Goal: Contribute content: Add original content to the website for others to see

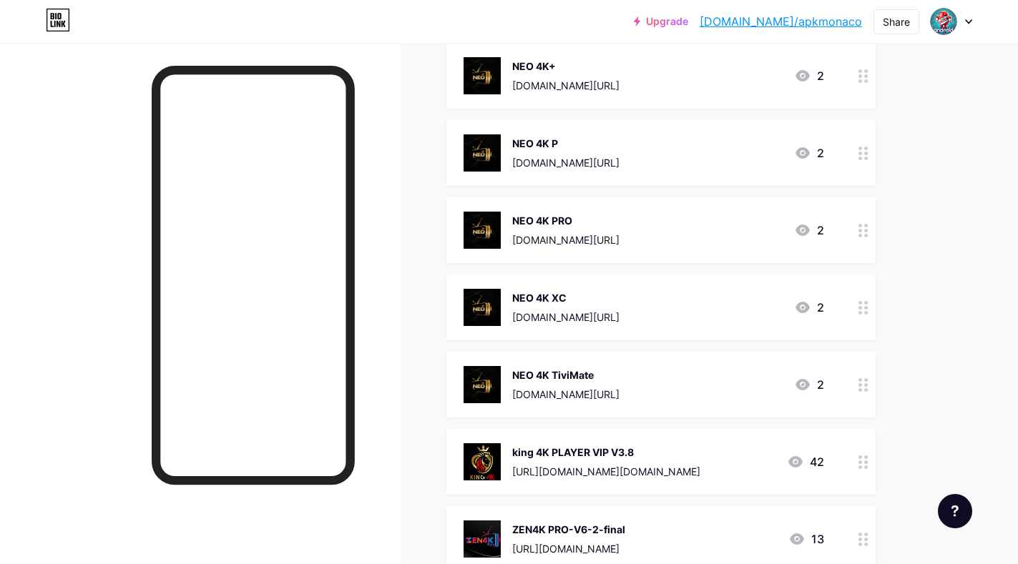
scroll to position [143, 0]
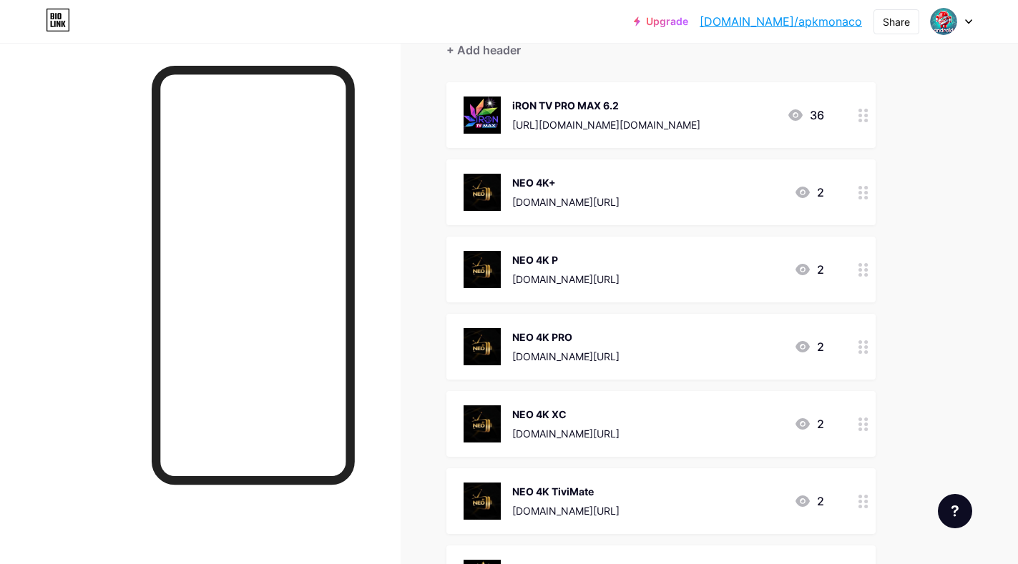
click at [471, 192] on img at bounding box center [482, 192] width 37 height 37
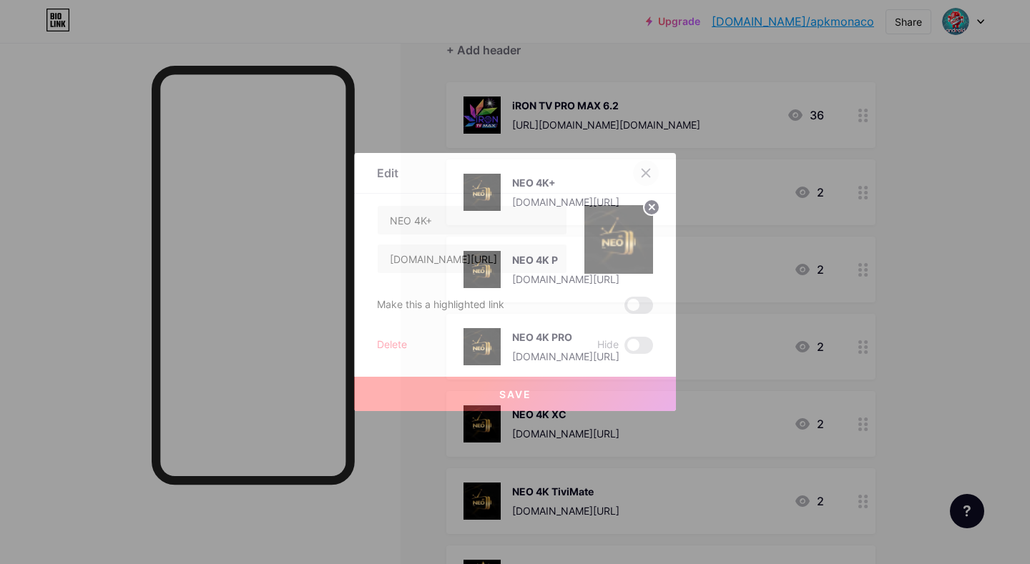
click at [642, 172] on icon at bounding box center [646, 174] width 8 height 8
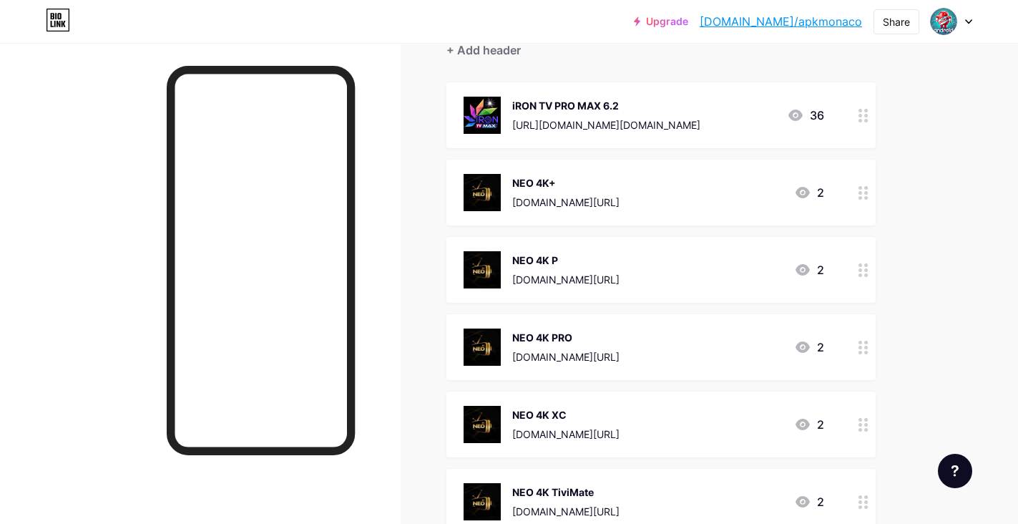
click at [577, 343] on div "NEO 4K PRO shtv.me/n4k 2" at bounding box center [644, 346] width 361 height 37
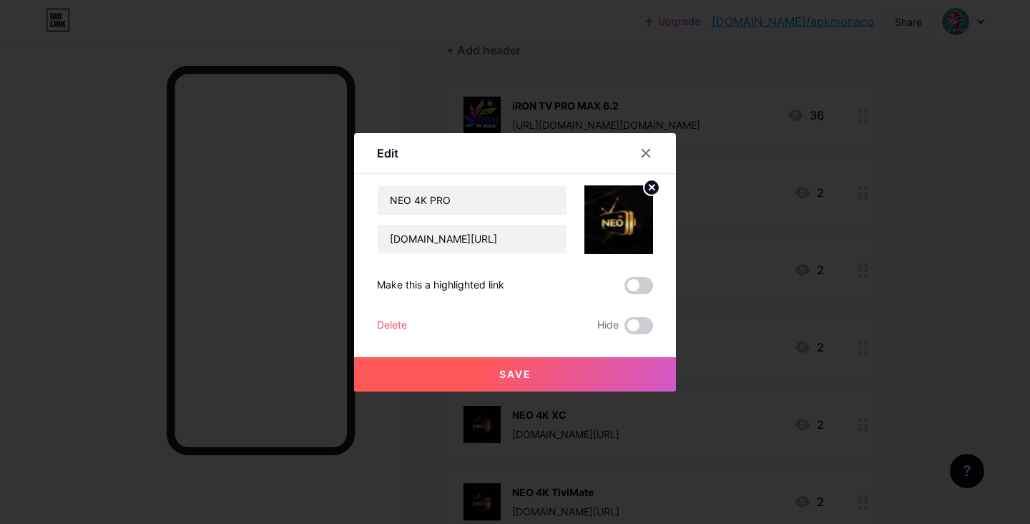
click at [605, 222] on img at bounding box center [618, 219] width 69 height 69
click at [646, 189] on circle at bounding box center [652, 188] width 16 height 16
click at [628, 218] on icon at bounding box center [629, 220] width 2 height 4
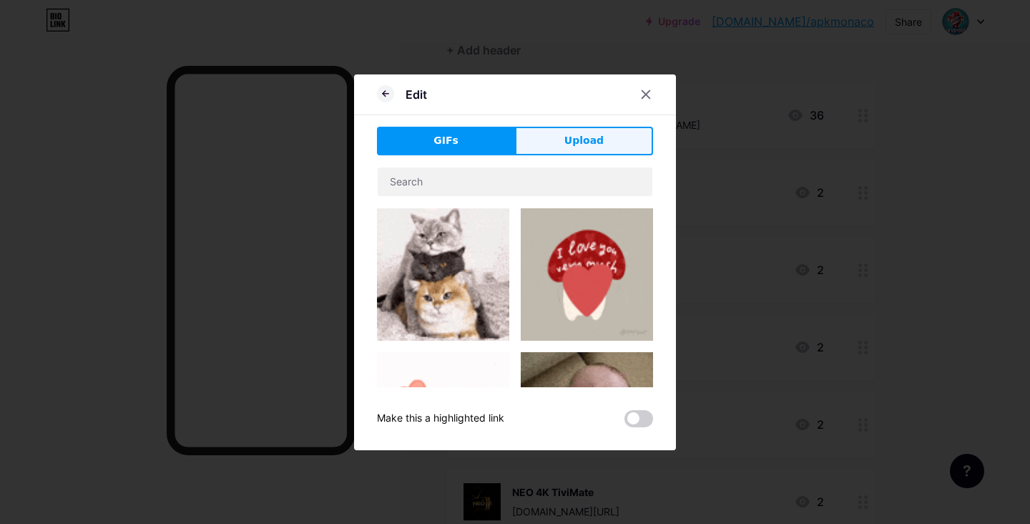
click at [592, 141] on span "Upload" at bounding box center [583, 140] width 39 height 15
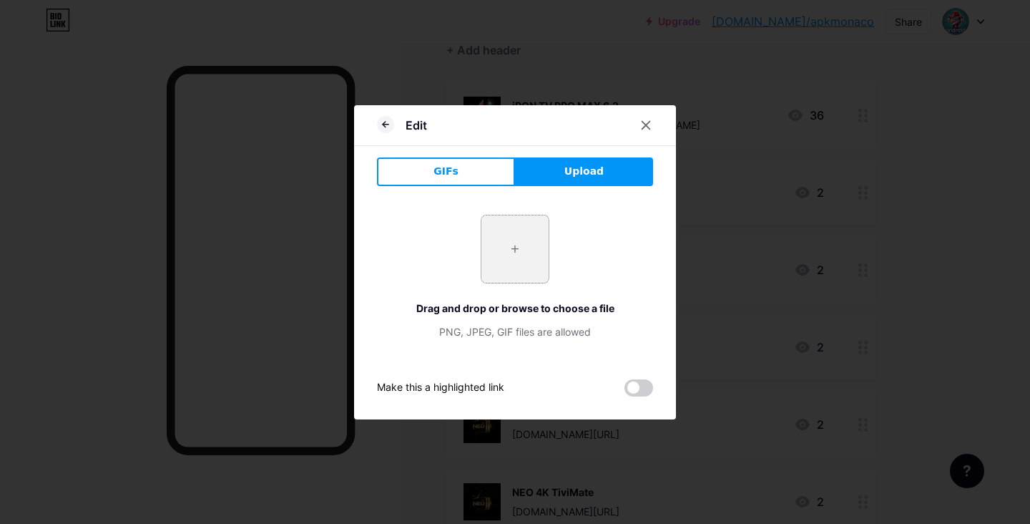
click at [521, 232] on input "file" at bounding box center [514, 248] width 67 height 67
type input "C:\fakepath\528346771_122145689054768164_1682704874216219617_n.jpg"
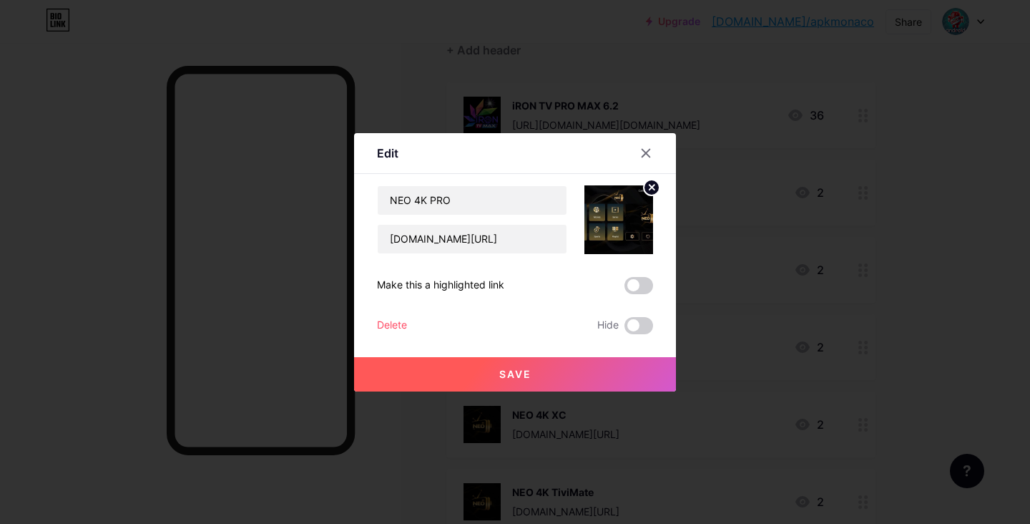
click at [547, 376] on button "Save" at bounding box center [515, 374] width 322 height 34
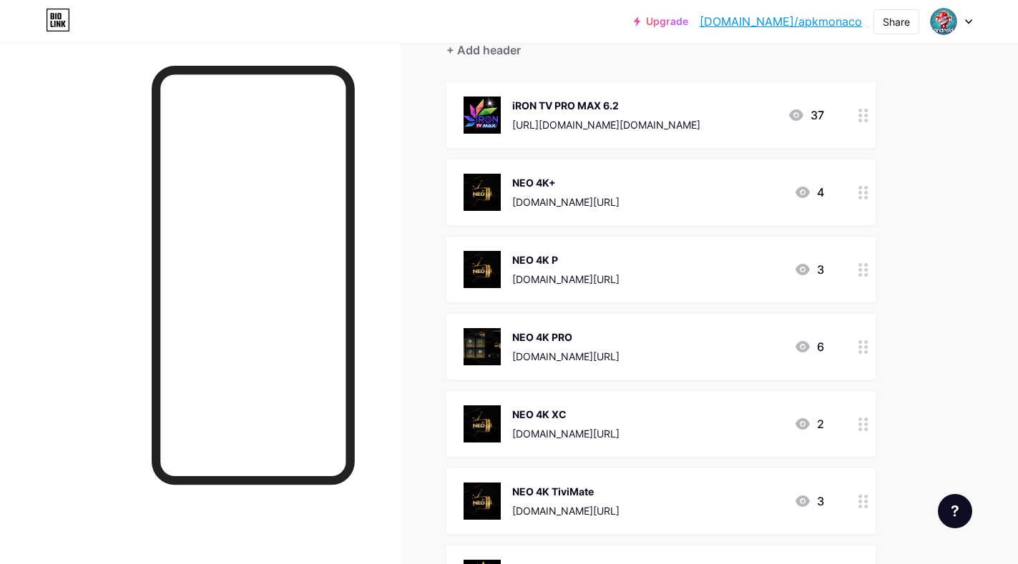
click at [549, 339] on div "NEO 4K PRO" at bounding box center [565, 337] width 107 height 15
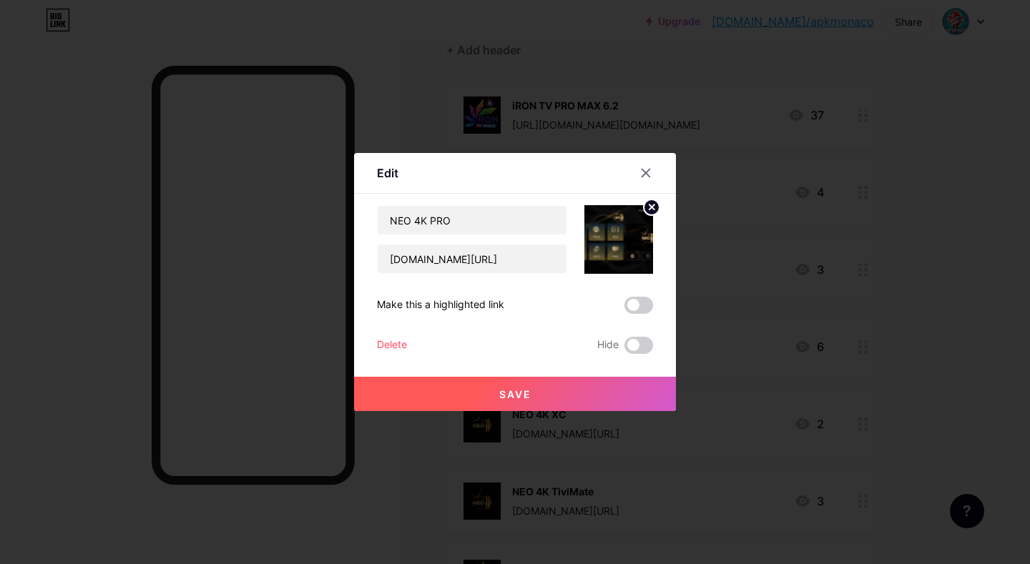
click at [601, 235] on img at bounding box center [618, 239] width 69 height 69
click at [644, 205] on circle at bounding box center [652, 208] width 16 height 16
click at [621, 241] on rect at bounding box center [626, 240] width 11 height 7
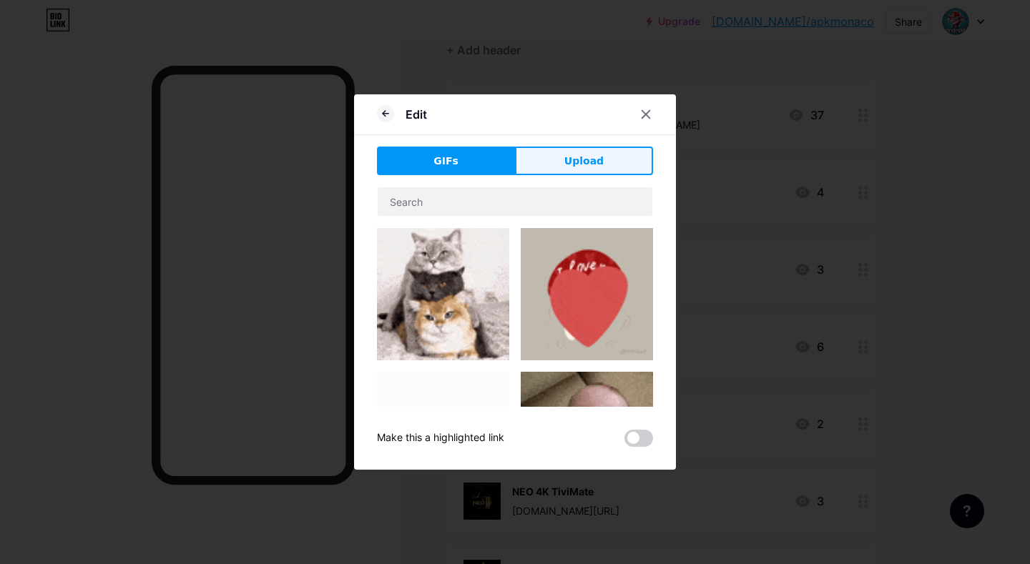
click at [589, 165] on span "Upload" at bounding box center [583, 161] width 39 height 15
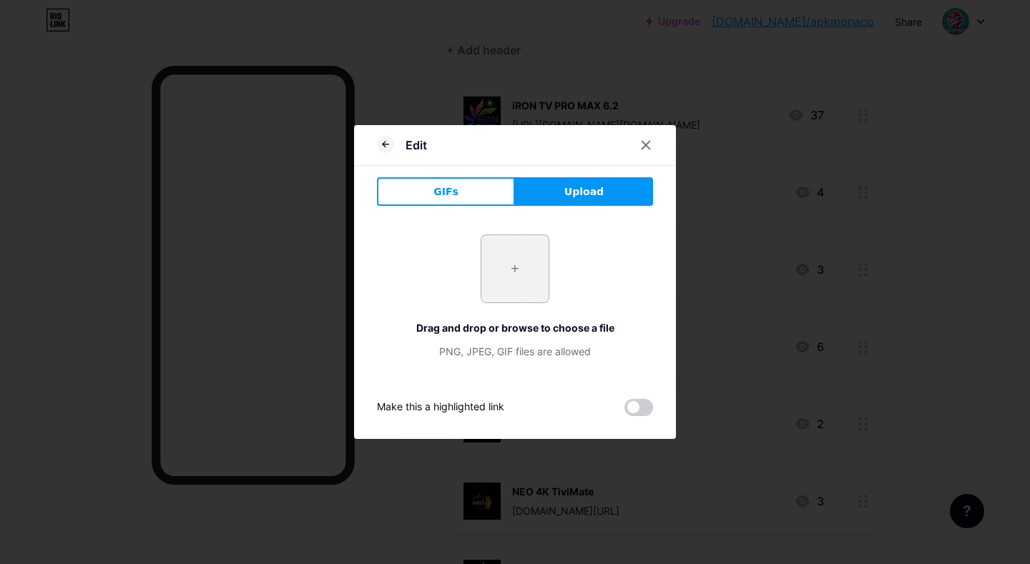
click at [514, 253] on input "file" at bounding box center [514, 268] width 67 height 67
type input "C:\fakepath\528346771_122145689054768164_1682704874216219617_n.jpg"
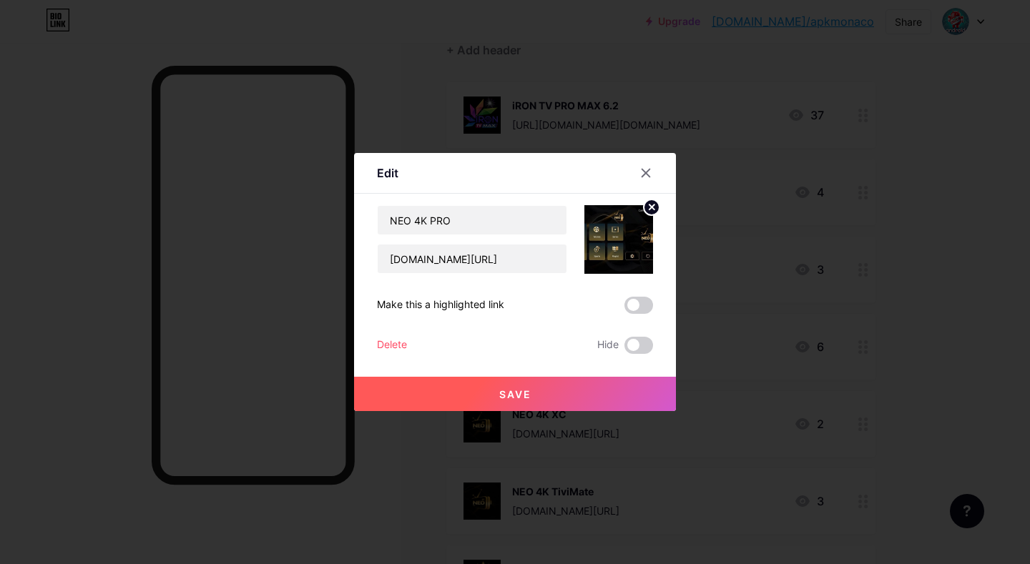
click at [604, 392] on button "Save" at bounding box center [515, 394] width 322 height 34
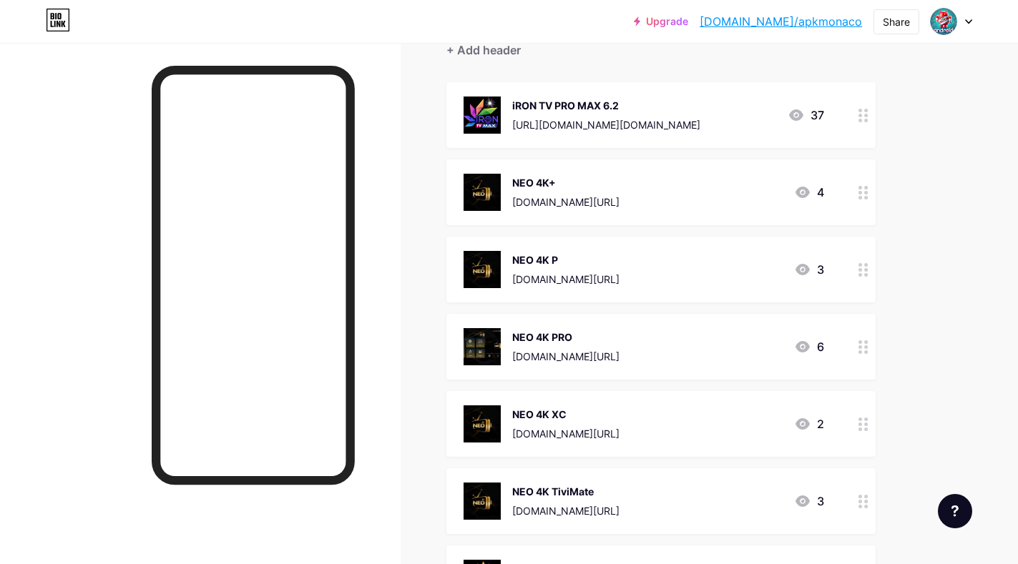
click at [481, 346] on img at bounding box center [482, 346] width 37 height 37
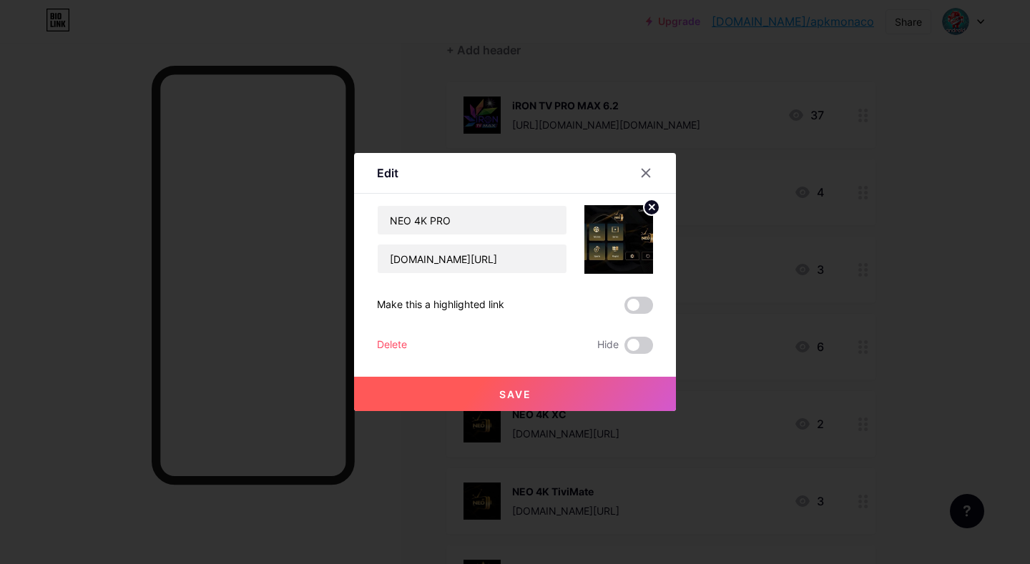
click at [650, 205] on icon at bounding box center [652, 207] width 5 height 5
click at [612, 245] on div "Picture" at bounding box center [618, 239] width 29 height 43
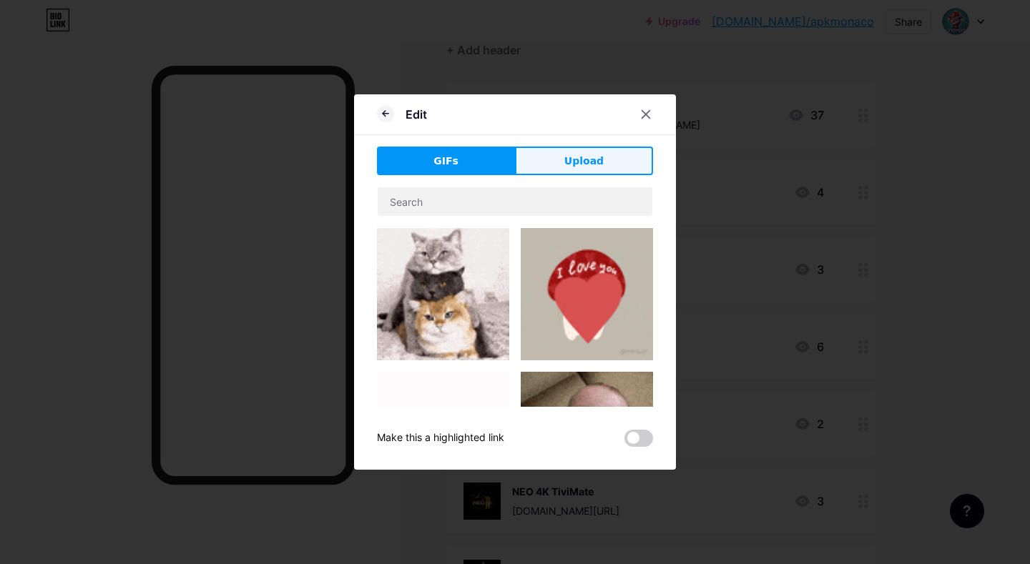
click at [582, 166] on span "Upload" at bounding box center [583, 161] width 39 height 15
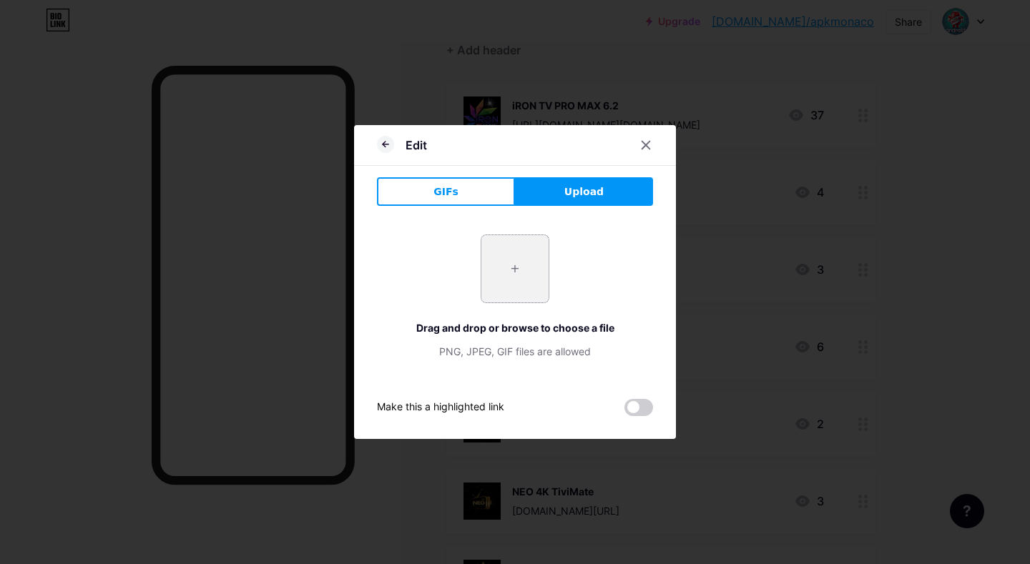
click at [510, 257] on input "file" at bounding box center [514, 268] width 67 height 67
type input "C:\fakepath\528346771_122145689054768164_1682704874216219617_n.jpg"
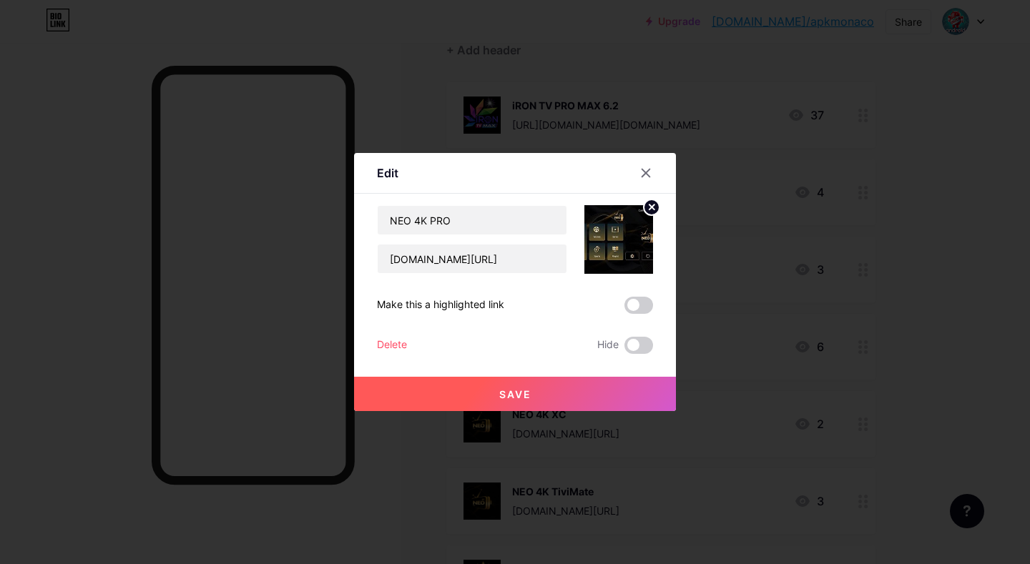
click at [478, 392] on button "Save" at bounding box center [515, 394] width 322 height 34
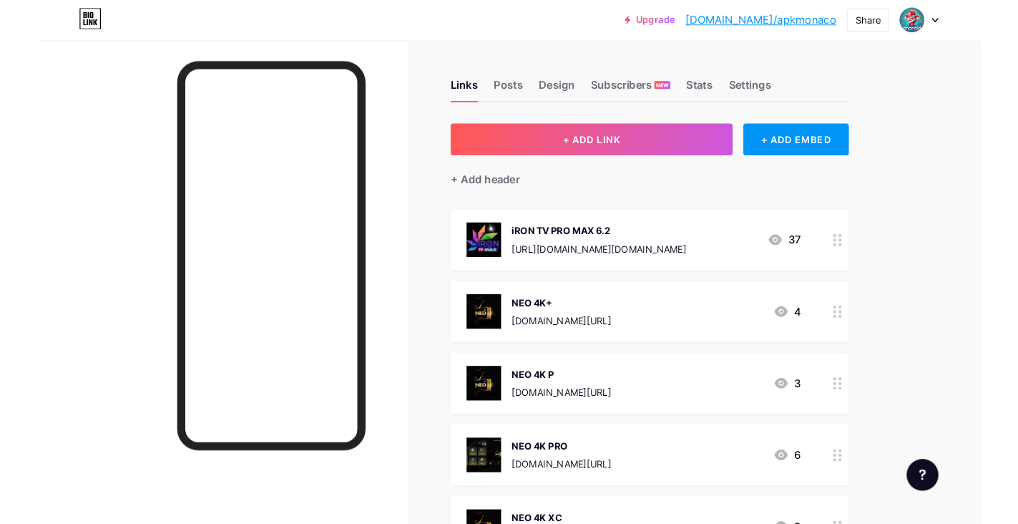
scroll to position [143, 0]
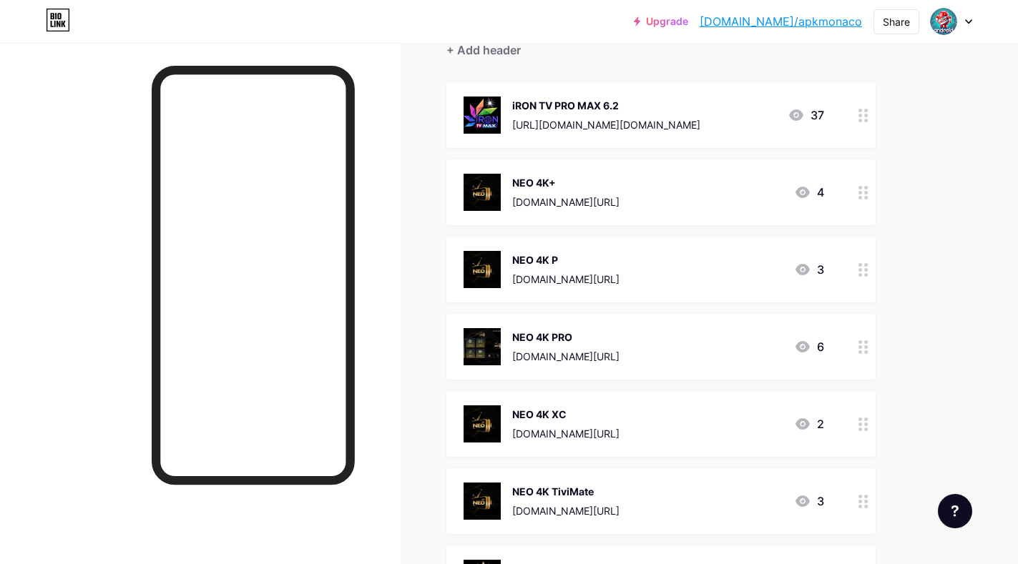
click at [472, 350] on img at bounding box center [482, 346] width 37 height 37
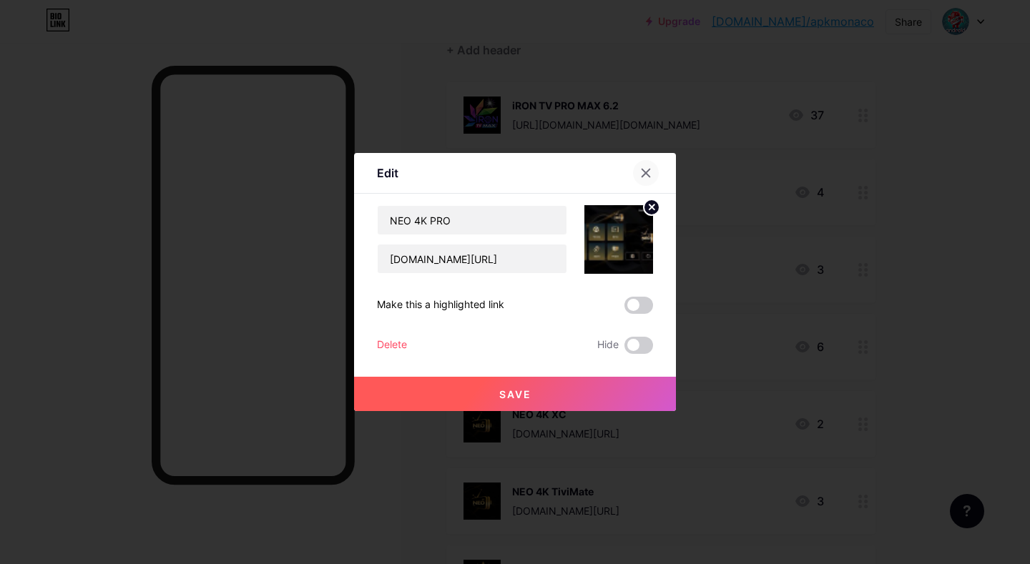
click at [643, 175] on icon at bounding box center [645, 172] width 11 height 11
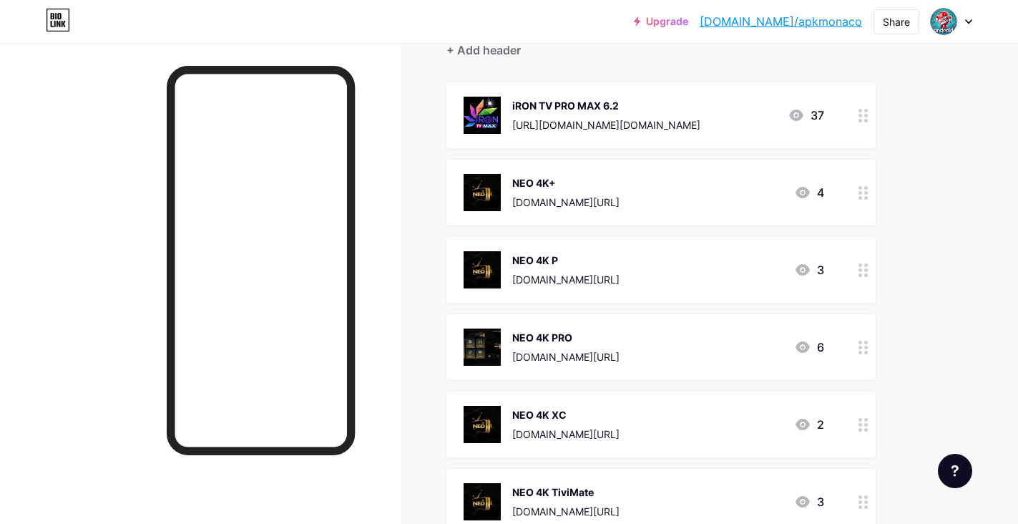
click at [537, 259] on div "NEO 4K P" at bounding box center [565, 260] width 107 height 15
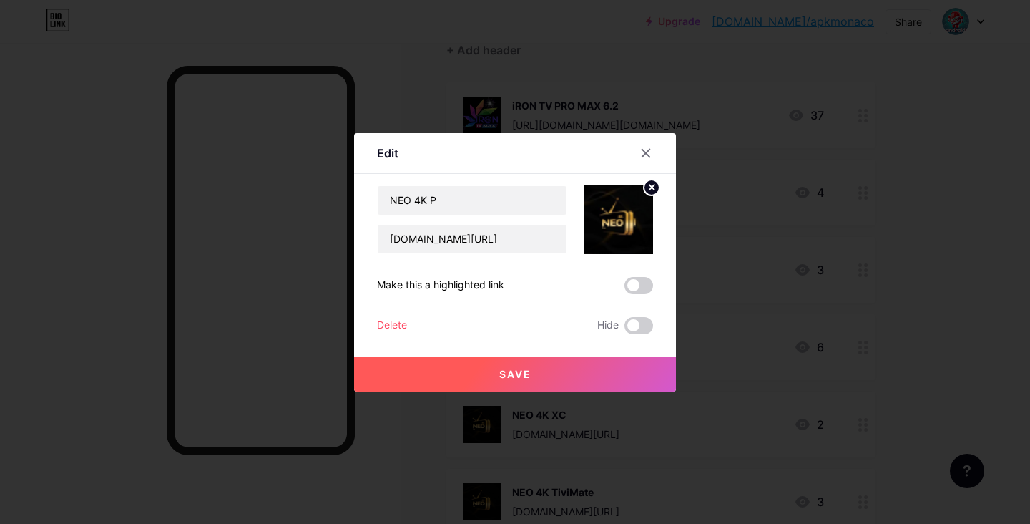
click at [622, 209] on img at bounding box center [618, 219] width 69 height 69
click at [650, 185] on icon at bounding box center [652, 187] width 5 height 5
click at [611, 209] on rect at bounding box center [615, 209] width 23 height 23
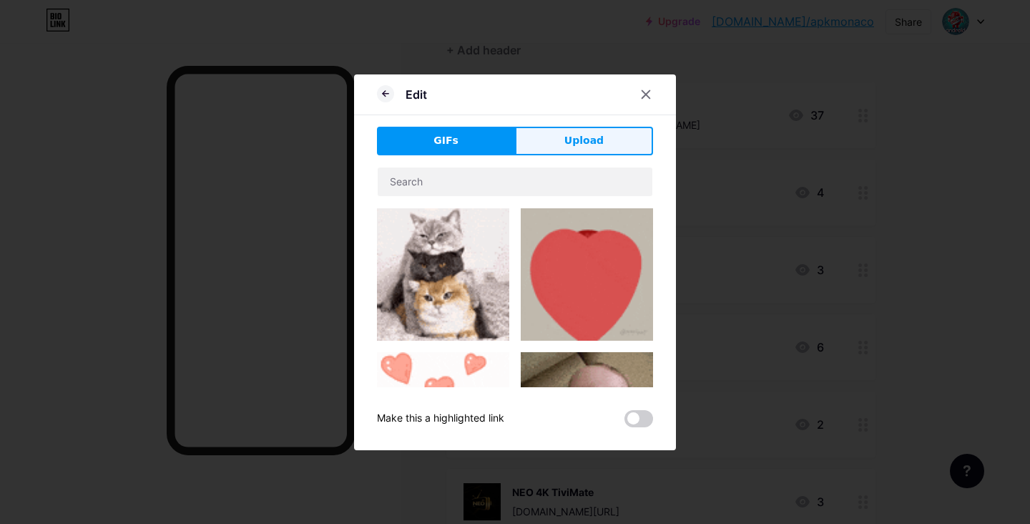
click at [577, 145] on span "Upload" at bounding box center [583, 140] width 39 height 15
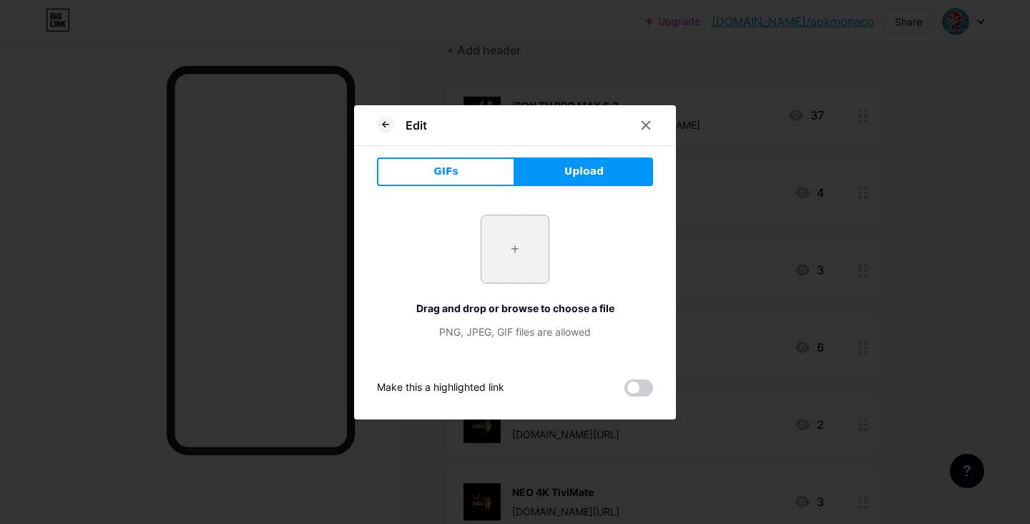
click at [517, 243] on input "file" at bounding box center [514, 248] width 67 height 67
type input "C:\fakepath\528363821_122153127362398643_3838511589800069396_n.jpg"
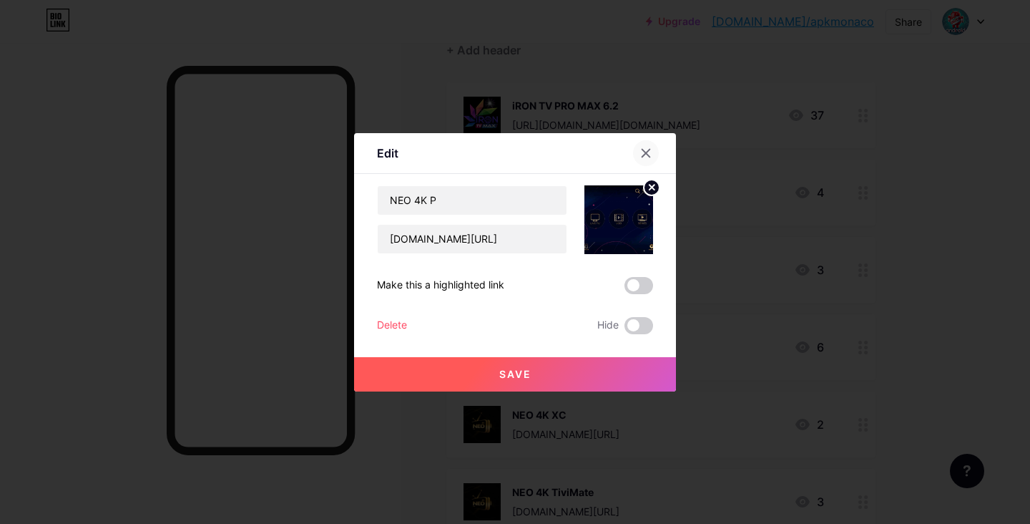
click at [640, 151] on icon at bounding box center [645, 152] width 11 height 11
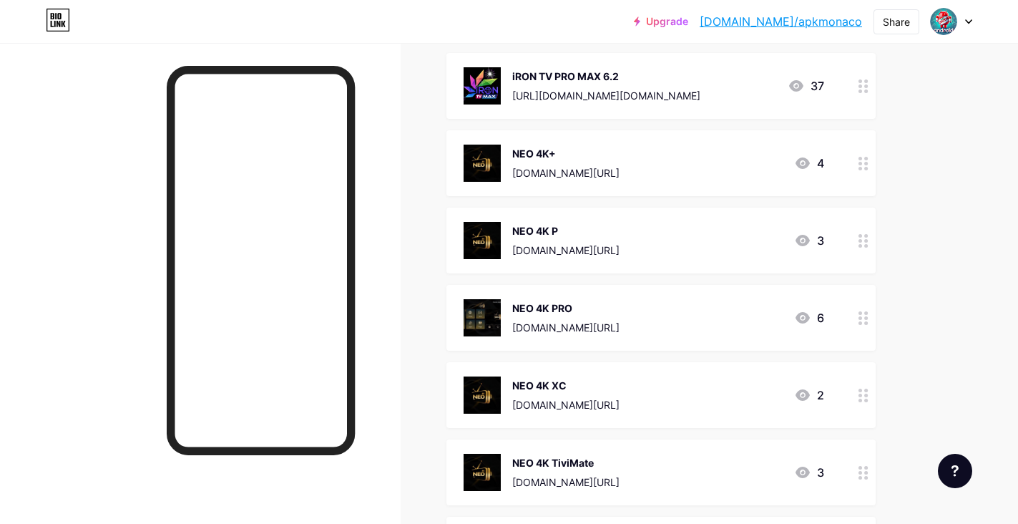
scroll to position [215, 0]
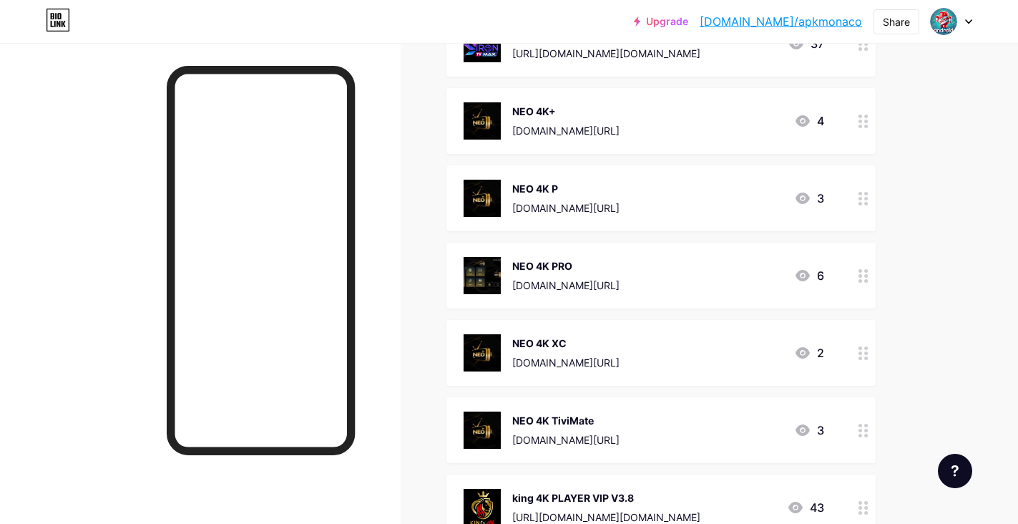
click at [471, 194] on img at bounding box center [482, 198] width 37 height 37
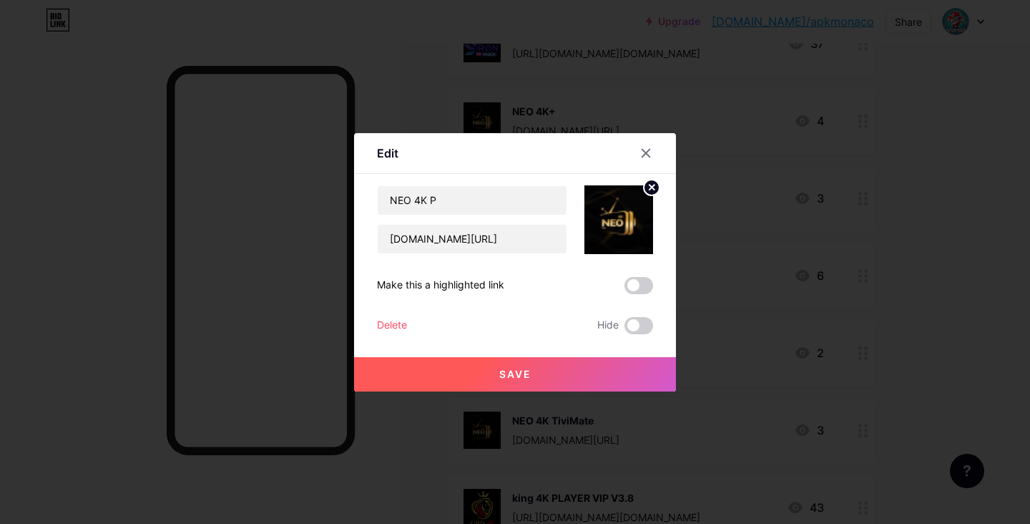
click at [644, 187] on circle at bounding box center [652, 188] width 16 height 16
click at [607, 219] on rect at bounding box center [615, 209] width 23 height 23
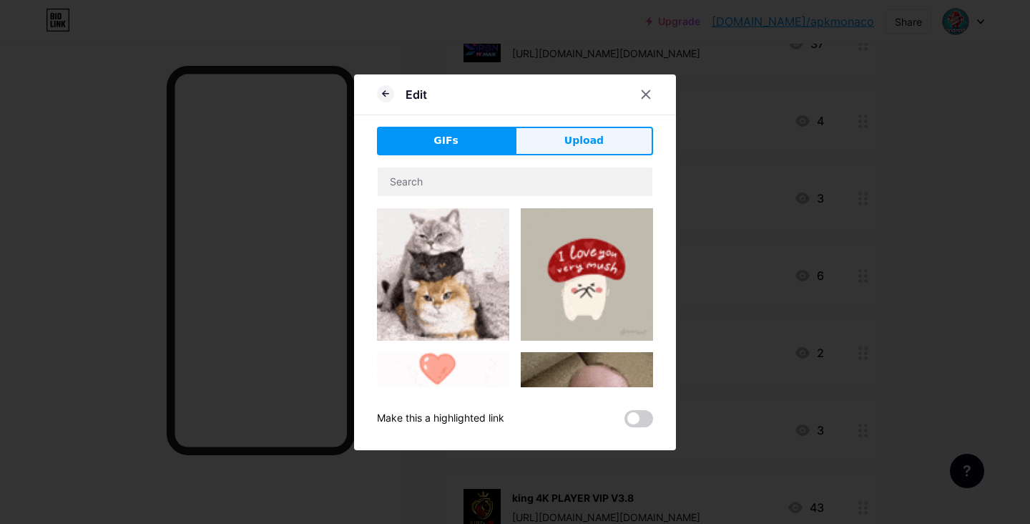
click at [584, 138] on span "Upload" at bounding box center [583, 140] width 39 height 15
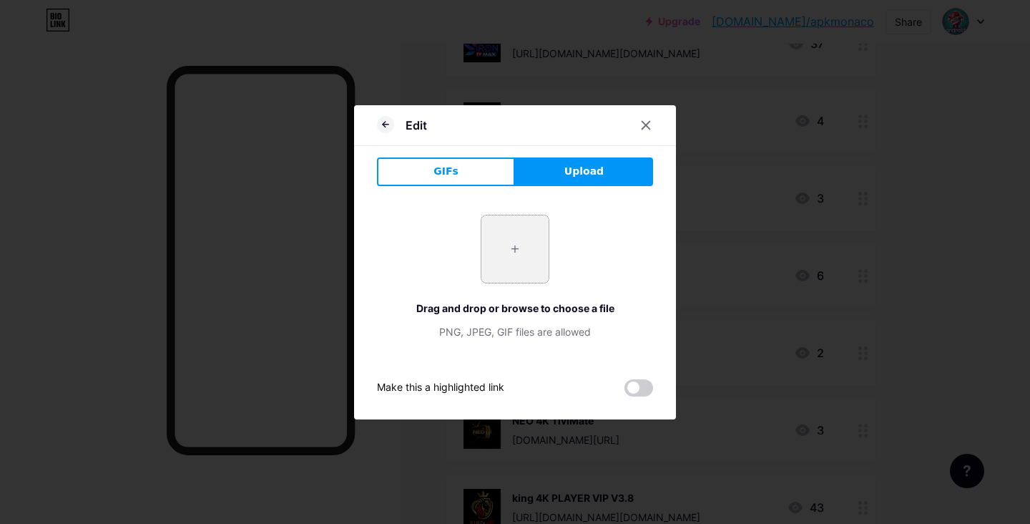
click at [506, 245] on input "file" at bounding box center [514, 248] width 67 height 67
type input "C:\fakepath\528363821_122153127362398643_3838511589800069396_n.jpg"
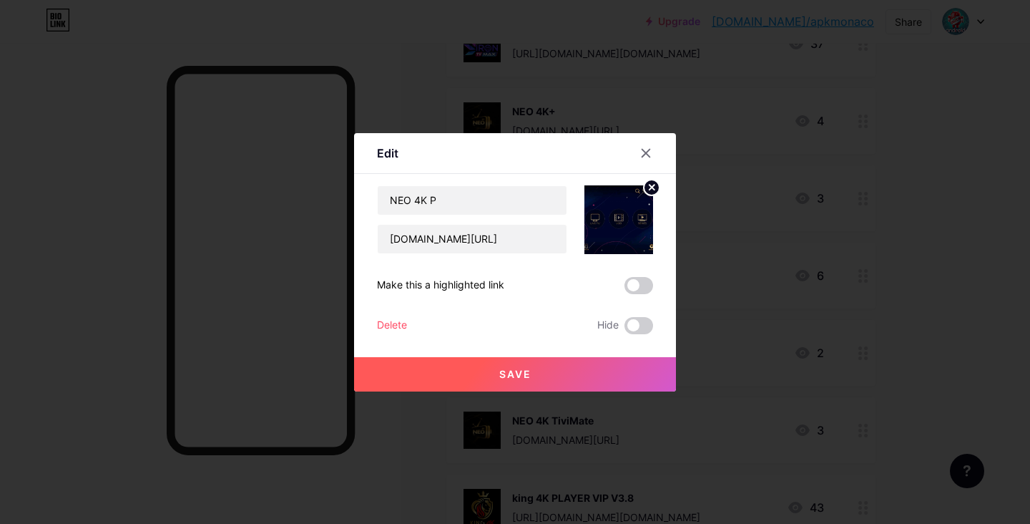
click at [574, 370] on button "Save" at bounding box center [515, 374] width 322 height 34
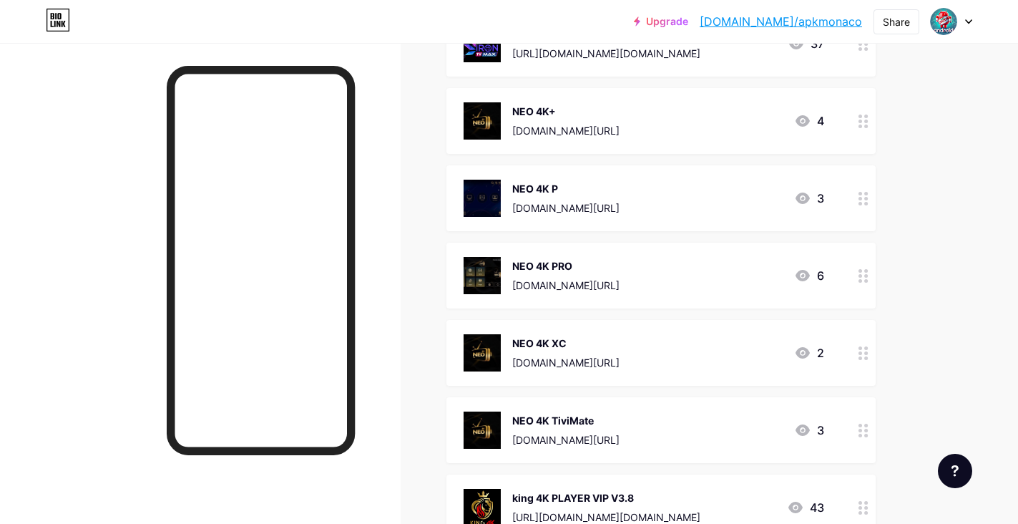
click at [478, 197] on img at bounding box center [482, 198] width 37 height 37
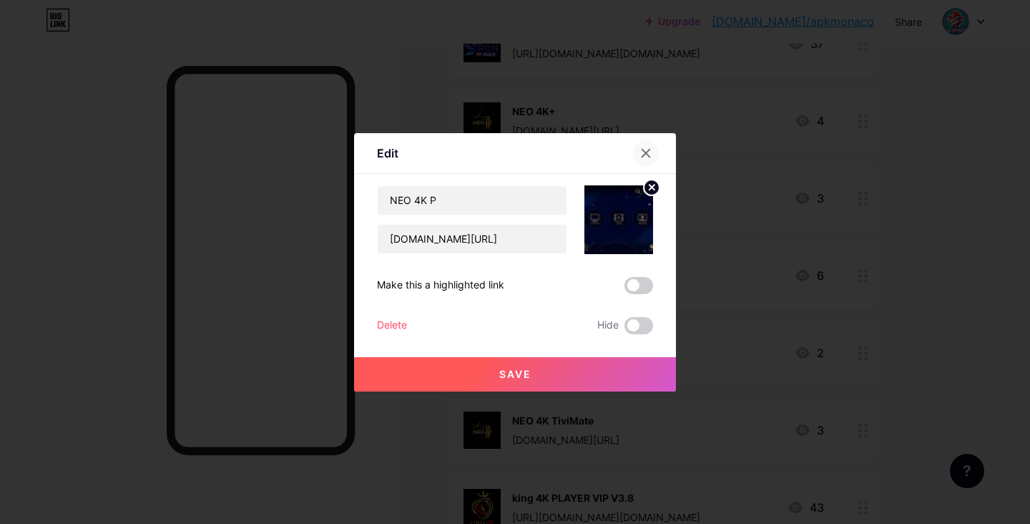
click at [643, 152] on icon at bounding box center [645, 152] width 11 height 11
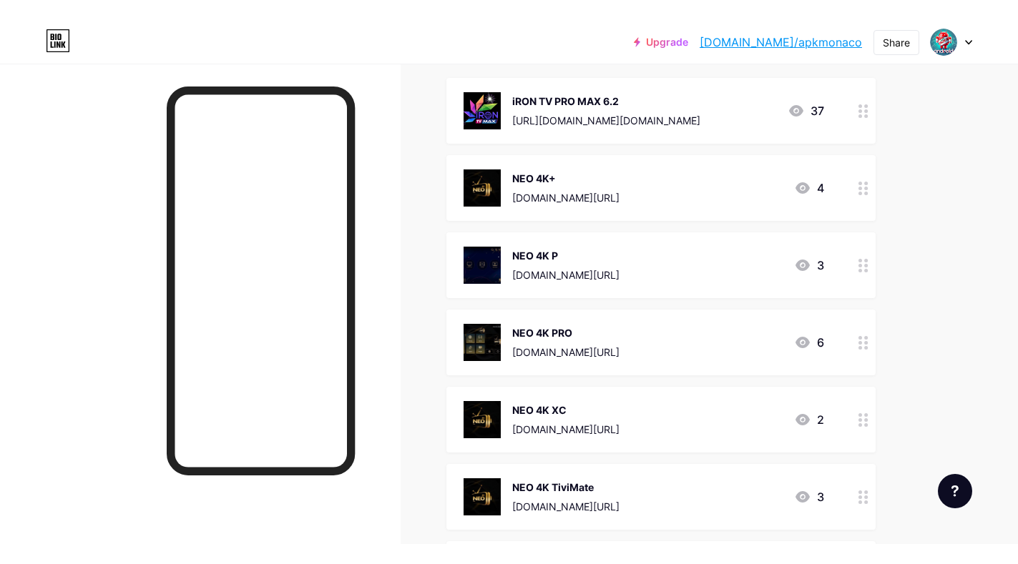
scroll to position [143, 0]
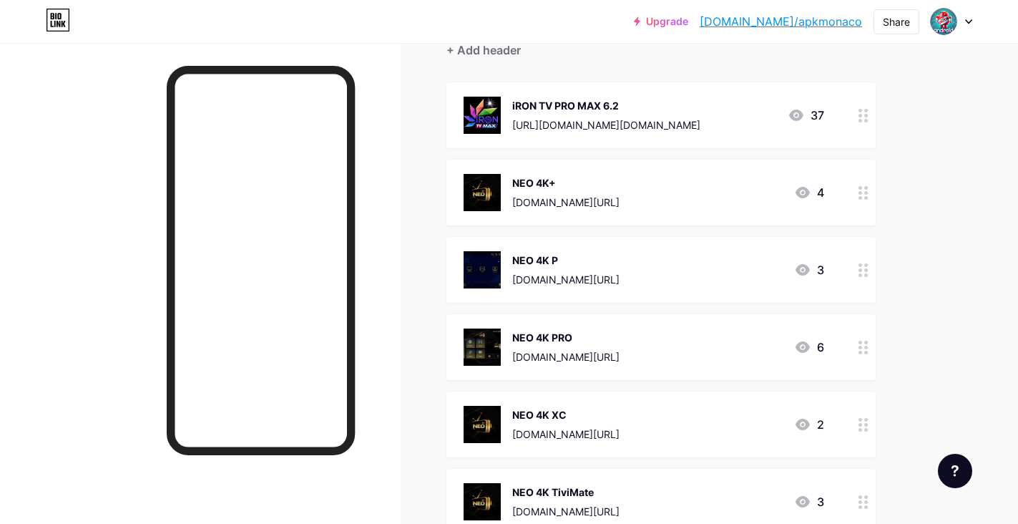
click at [478, 190] on img at bounding box center [482, 192] width 37 height 37
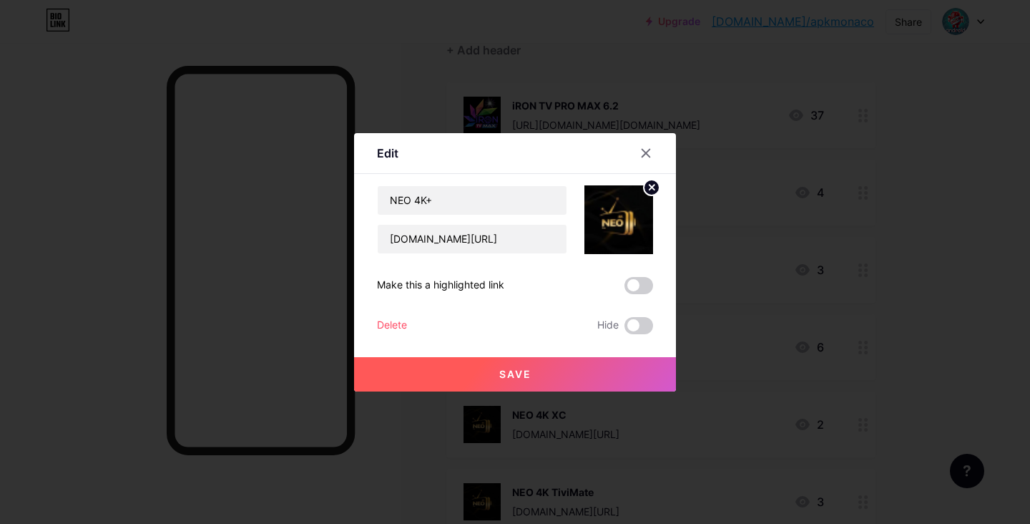
click at [644, 192] on circle at bounding box center [652, 188] width 16 height 16
click at [613, 217] on rect at bounding box center [615, 209] width 23 height 23
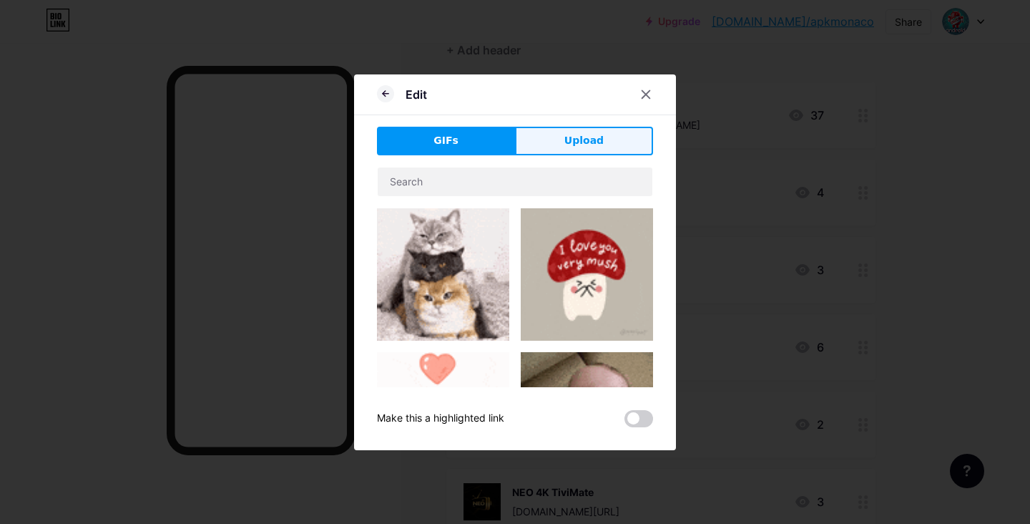
click at [564, 135] on span "Upload" at bounding box center [583, 140] width 39 height 15
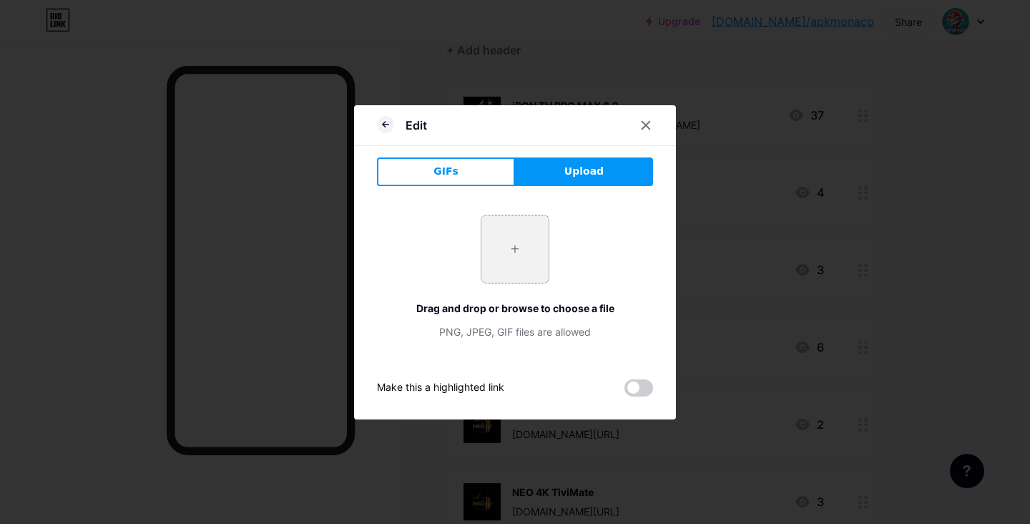
click at [524, 238] on input "file" at bounding box center [514, 248] width 67 height 67
type input "C:\fakepath\528179631_122153127446398643_6312671083126896_n.jpg"
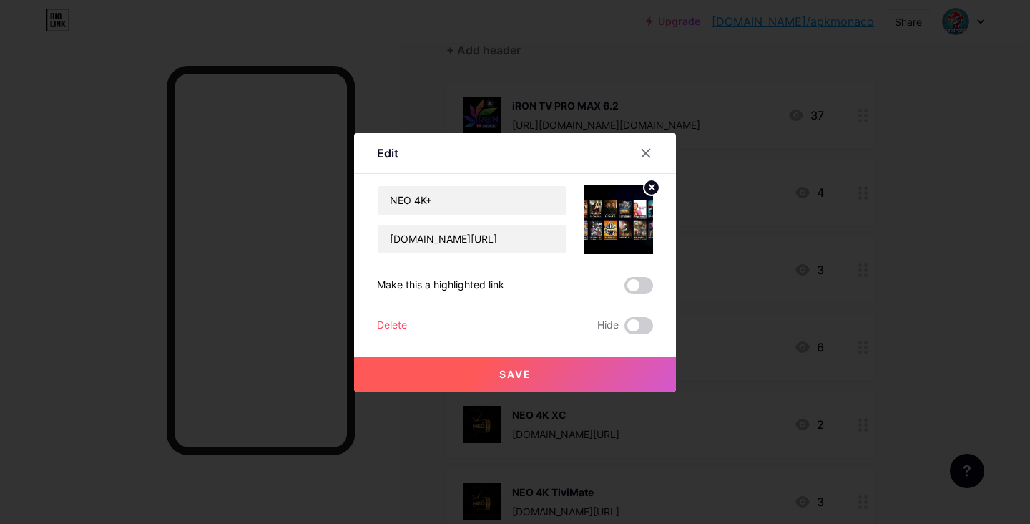
click at [617, 205] on img at bounding box center [618, 219] width 69 height 69
click at [631, 285] on span at bounding box center [639, 285] width 29 height 17
click at [625, 289] on input "checkbox" at bounding box center [625, 289] width 0 height 0
click at [631, 285] on span at bounding box center [639, 285] width 29 height 17
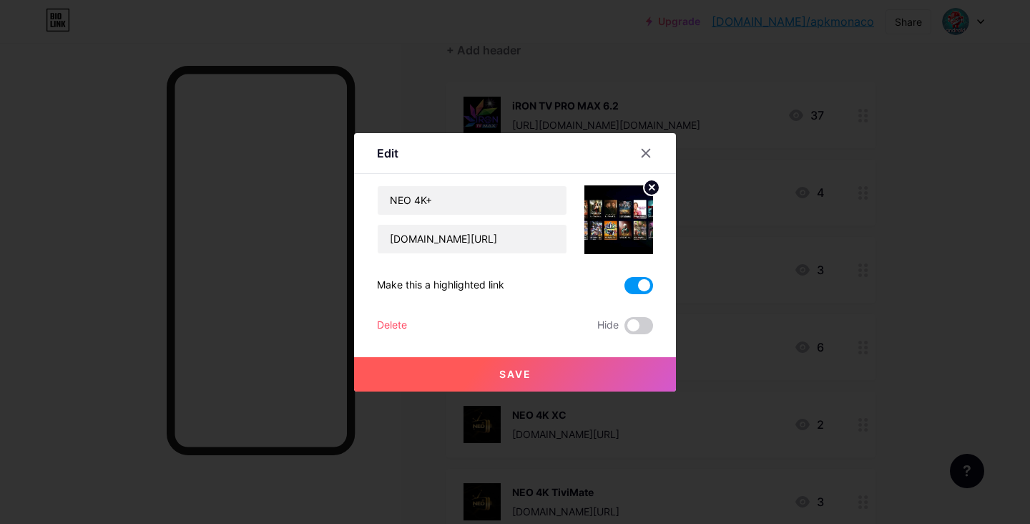
click at [625, 289] on input "checkbox" at bounding box center [625, 289] width 0 height 0
click at [625, 322] on span at bounding box center [639, 325] width 29 height 17
click at [625, 329] on input "checkbox" at bounding box center [625, 329] width 0 height 0
click at [625, 322] on span at bounding box center [639, 325] width 29 height 17
click at [625, 329] on input "checkbox" at bounding box center [625, 329] width 0 height 0
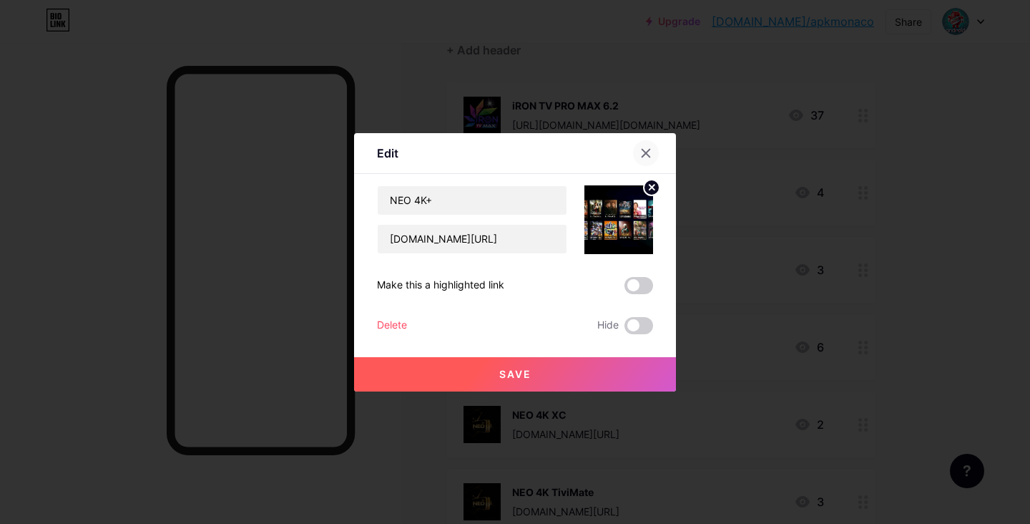
click at [642, 157] on icon at bounding box center [645, 152] width 11 height 11
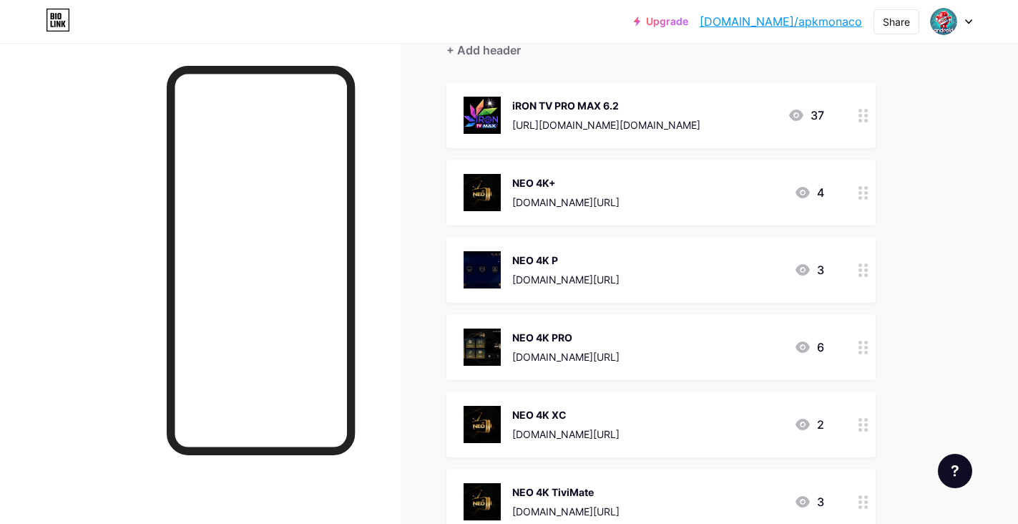
click at [490, 190] on img at bounding box center [482, 192] width 37 height 37
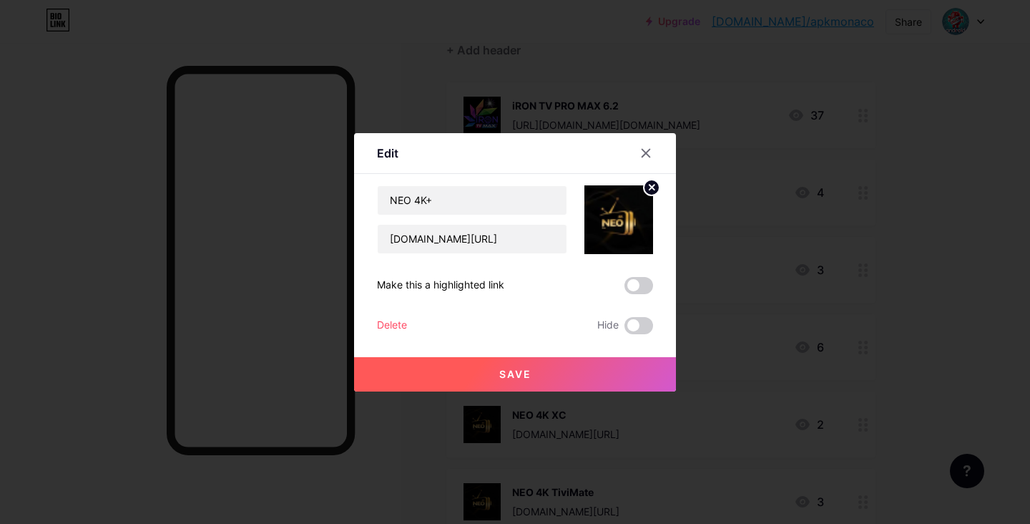
click at [644, 187] on circle at bounding box center [652, 188] width 16 height 16
click at [611, 213] on icon at bounding box center [616, 212] width 14 height 4
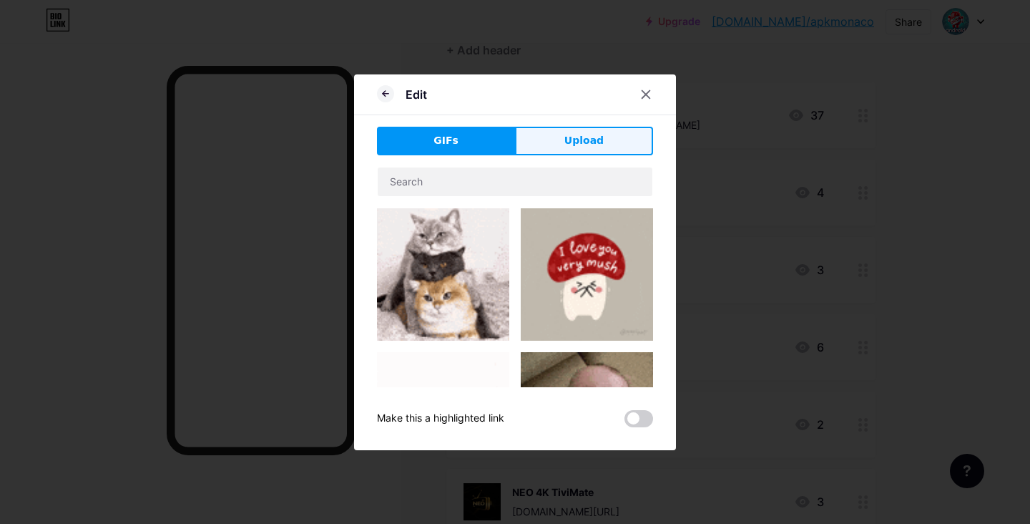
click at [589, 137] on span "Upload" at bounding box center [583, 140] width 39 height 15
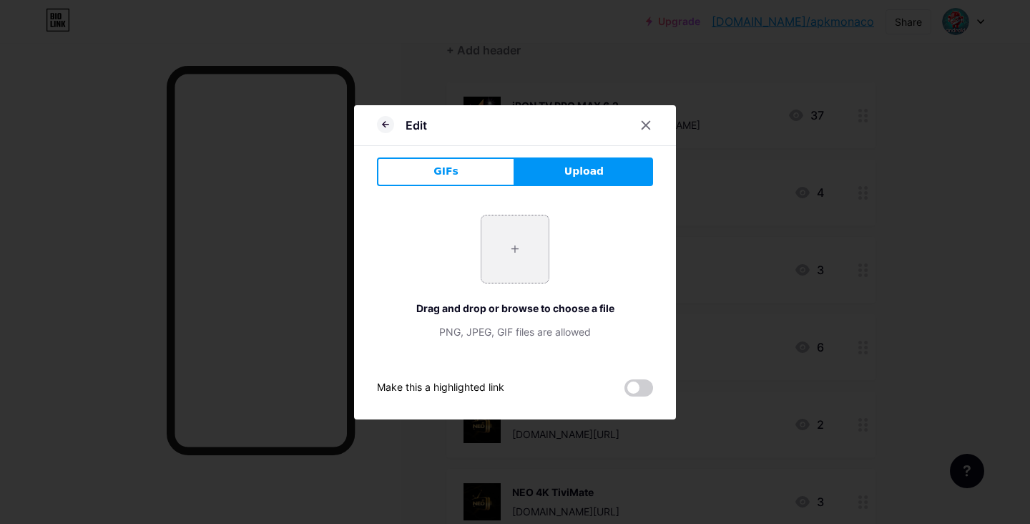
click at [515, 233] on input "file" at bounding box center [514, 248] width 67 height 67
type input "C:\fakepath\Sans titre.png"
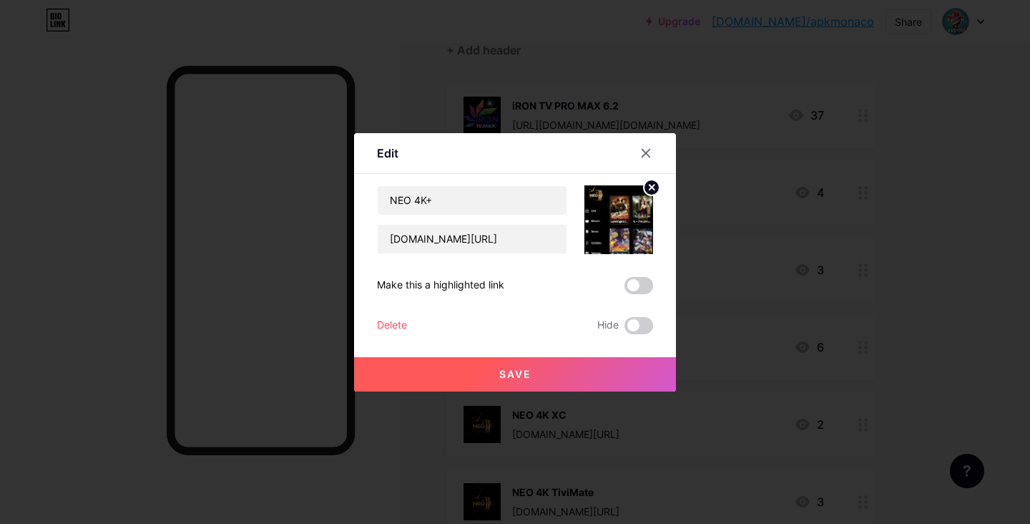
click at [564, 368] on button "Save" at bounding box center [515, 374] width 322 height 34
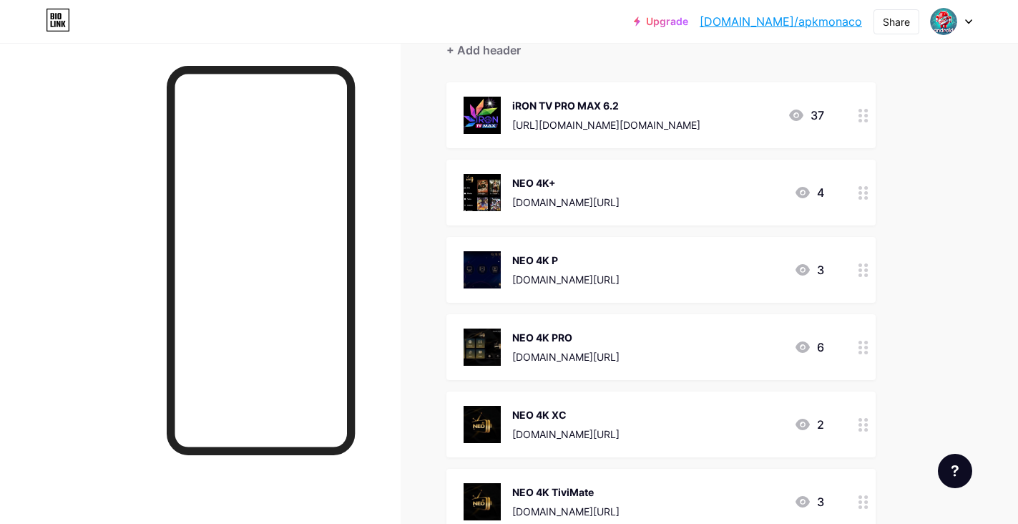
click at [487, 267] on img at bounding box center [482, 269] width 37 height 37
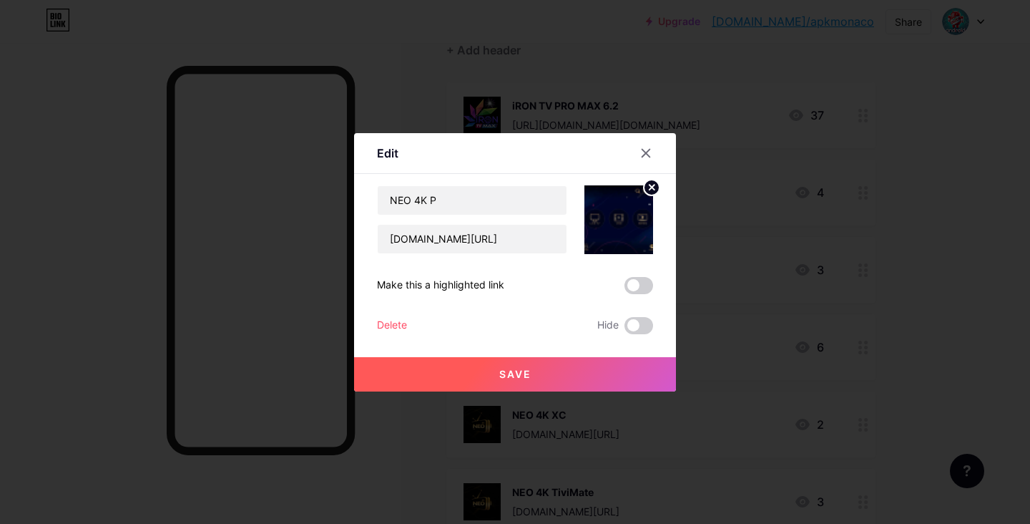
click at [650, 190] on icon at bounding box center [652, 187] width 5 height 5
click at [620, 209] on rect at bounding box center [615, 209] width 23 height 23
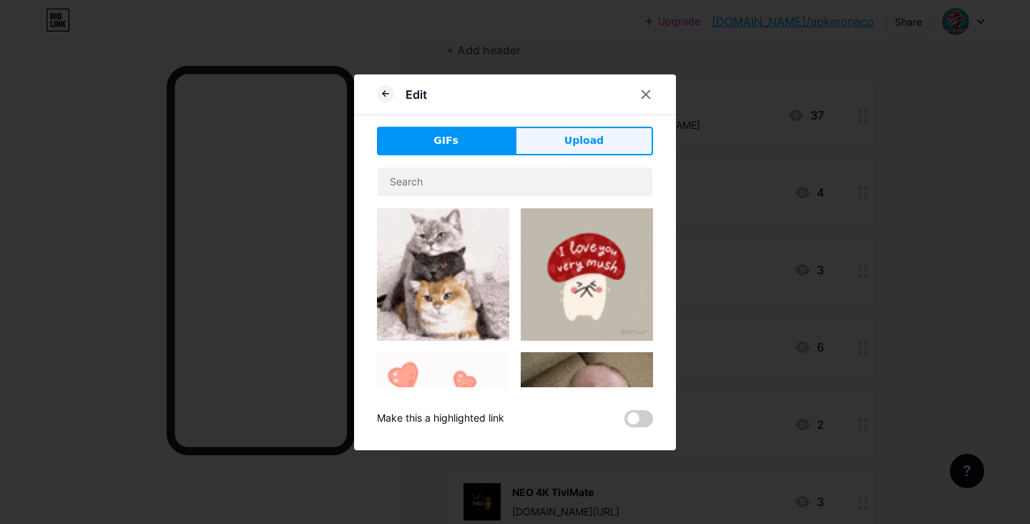
click at [554, 150] on button "Upload" at bounding box center [584, 141] width 138 height 29
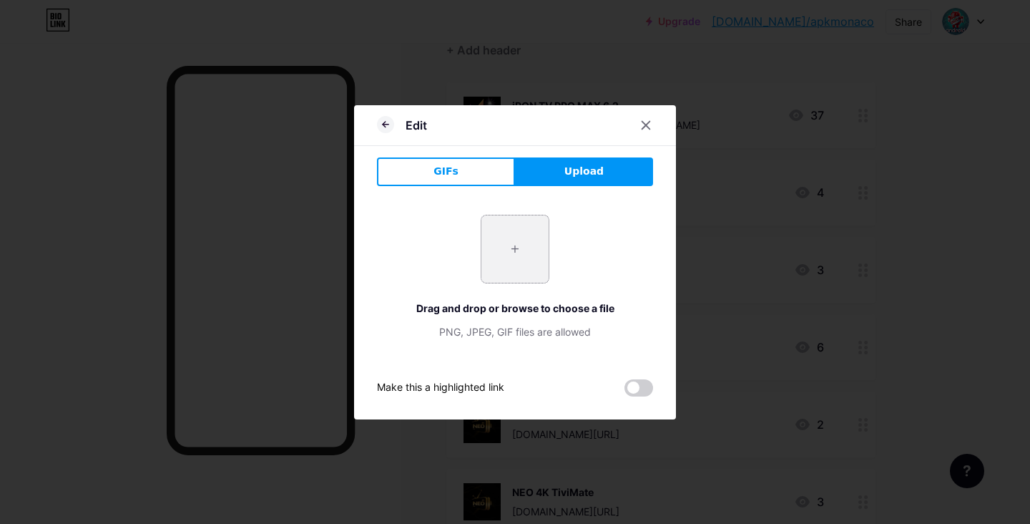
click at [524, 226] on input "file" at bounding box center [514, 248] width 67 height 67
type input "C:\fakepath\Sans titre.png"
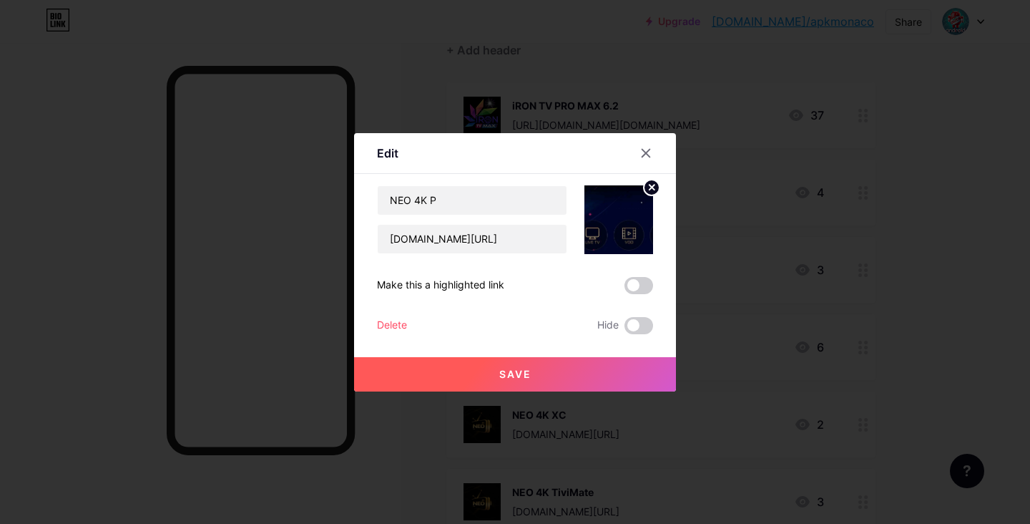
click at [644, 187] on circle at bounding box center [652, 188] width 16 height 16
click at [640, 155] on icon at bounding box center [645, 152] width 11 height 11
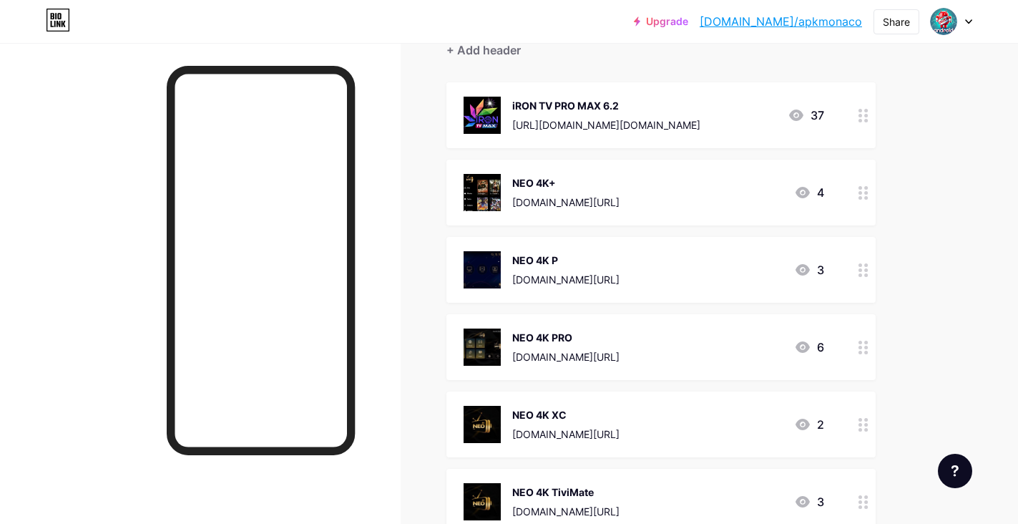
click at [496, 264] on img at bounding box center [482, 269] width 37 height 37
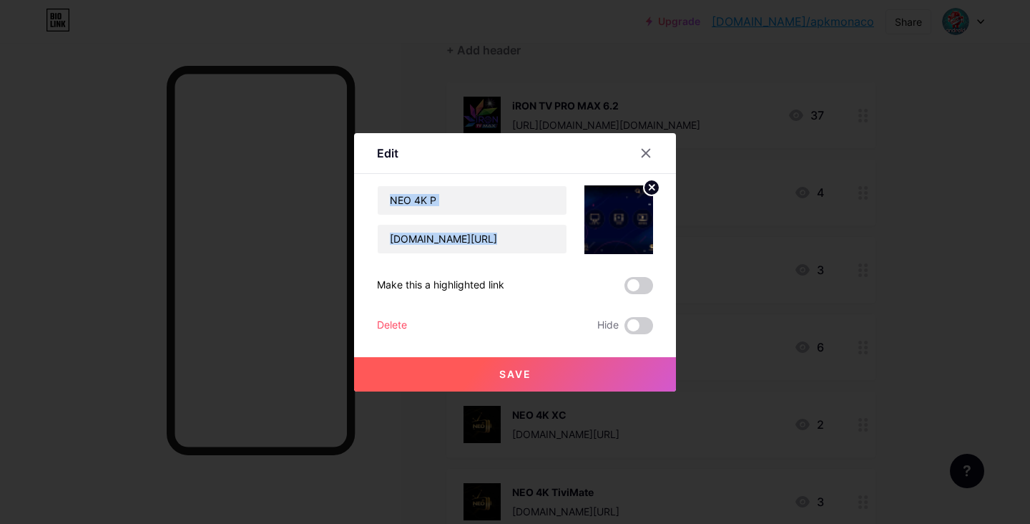
click at [642, 174] on div "Edit Content YouTube Play YouTube video without leaving your page. ADD Vimeo Pl…" at bounding box center [515, 262] width 322 height 258
click at [650, 185] on icon at bounding box center [652, 187] width 5 height 5
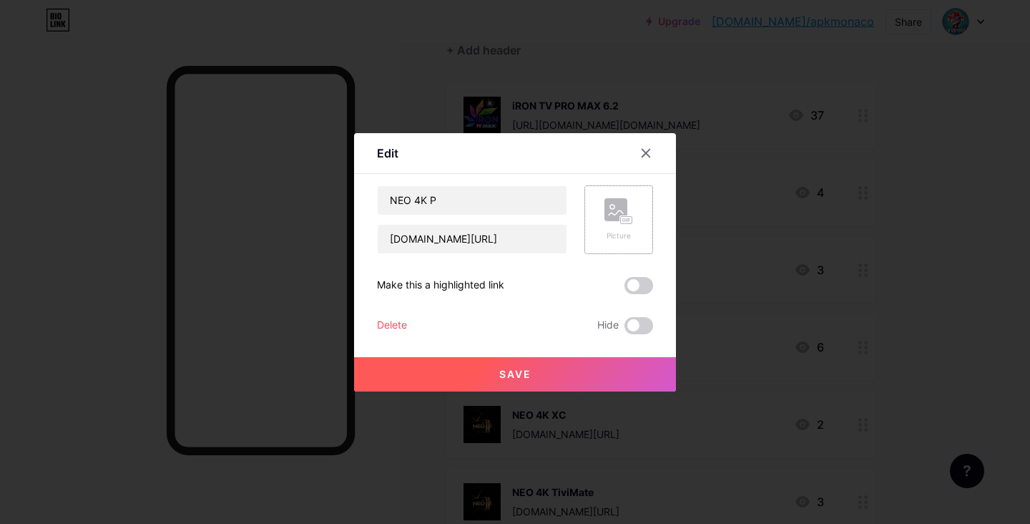
click at [611, 222] on icon at bounding box center [618, 211] width 29 height 26
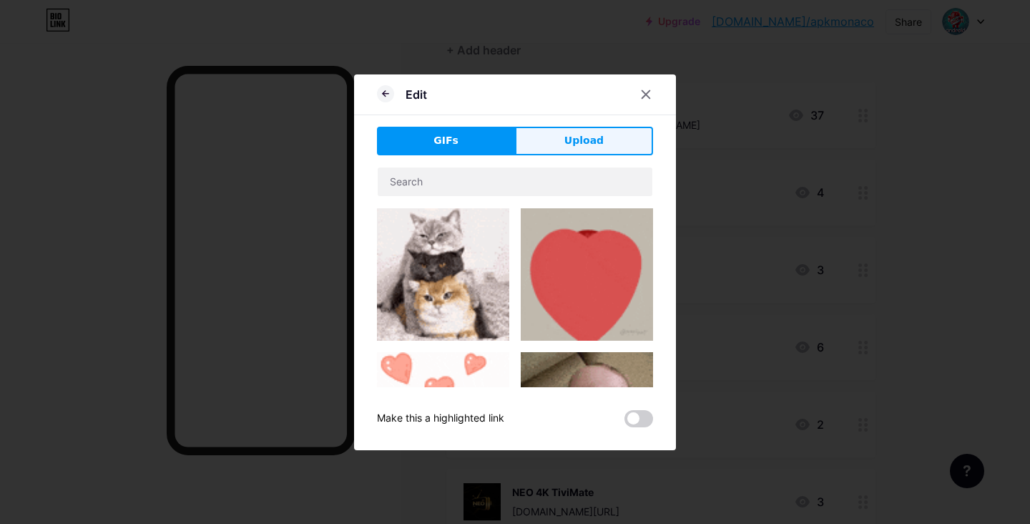
click at [587, 145] on span "Upload" at bounding box center [583, 140] width 39 height 15
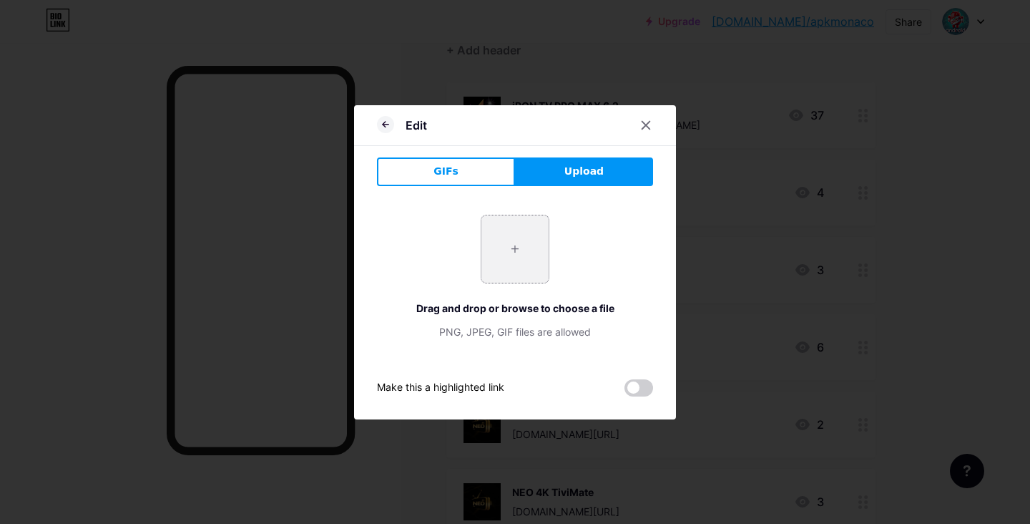
click at [509, 245] on input "file" at bounding box center [514, 248] width 67 height 67
type input "C:\fakepath\Sans titre.png"
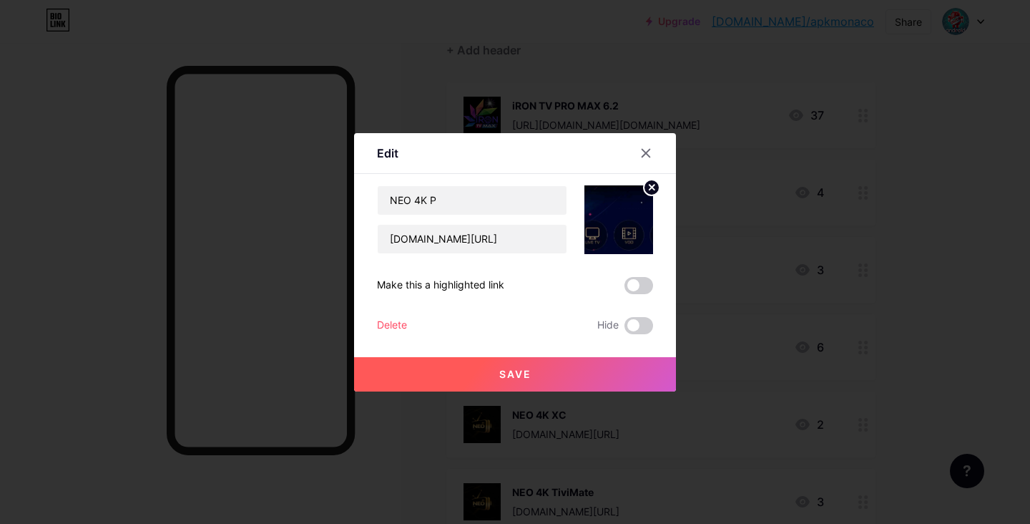
click at [644, 187] on circle at bounding box center [652, 188] width 16 height 16
click at [640, 148] on icon at bounding box center [645, 152] width 11 height 11
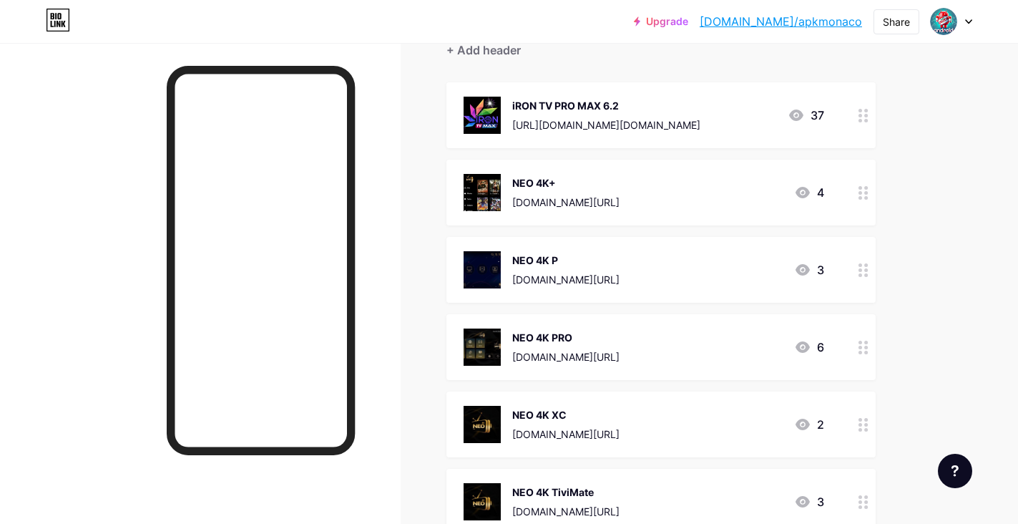
click at [491, 270] on img at bounding box center [482, 269] width 37 height 37
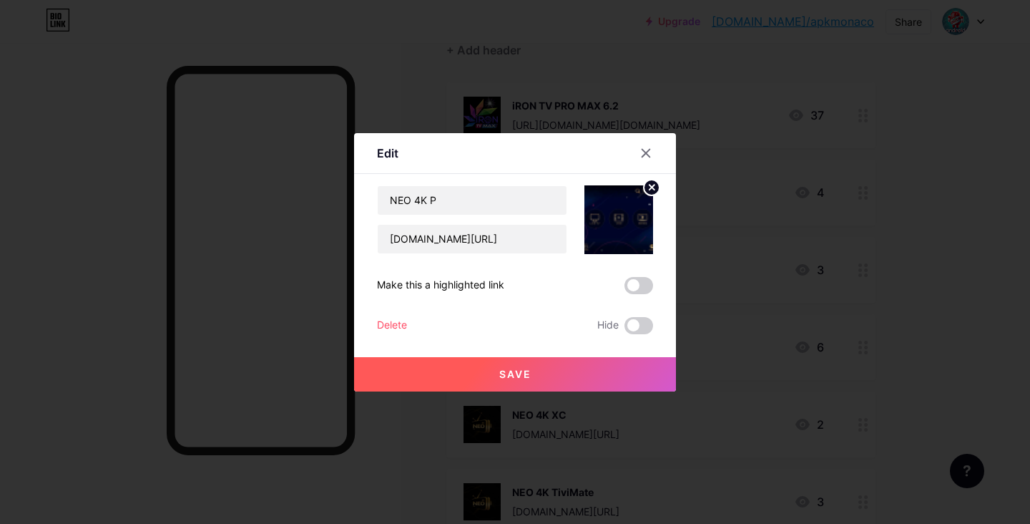
click at [650, 188] on icon at bounding box center [652, 187] width 5 height 5
click at [604, 217] on rect at bounding box center [615, 209] width 23 height 23
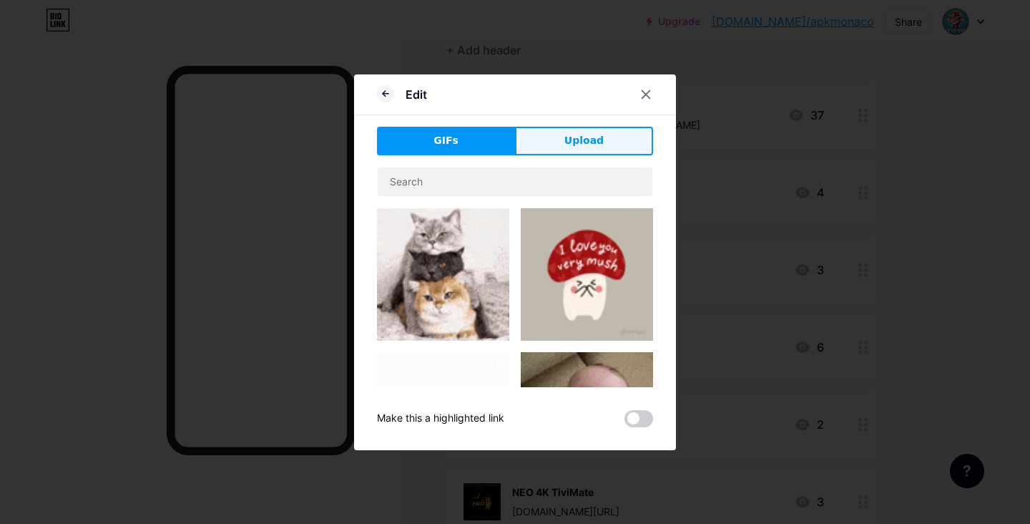
click at [604, 149] on button "Upload" at bounding box center [584, 141] width 138 height 29
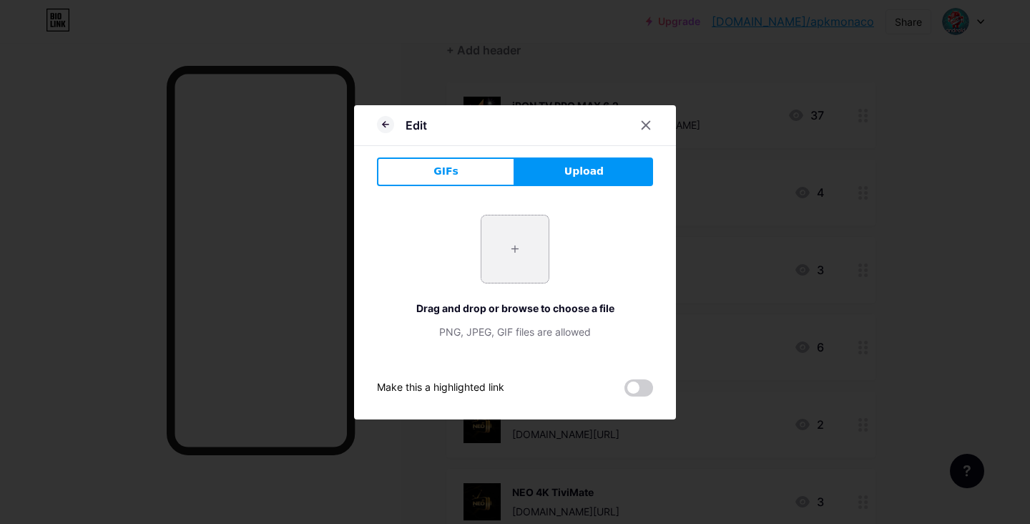
click at [516, 247] on input "file" at bounding box center [514, 248] width 67 height 67
type input "C:\fakepath\Sans titre.png"
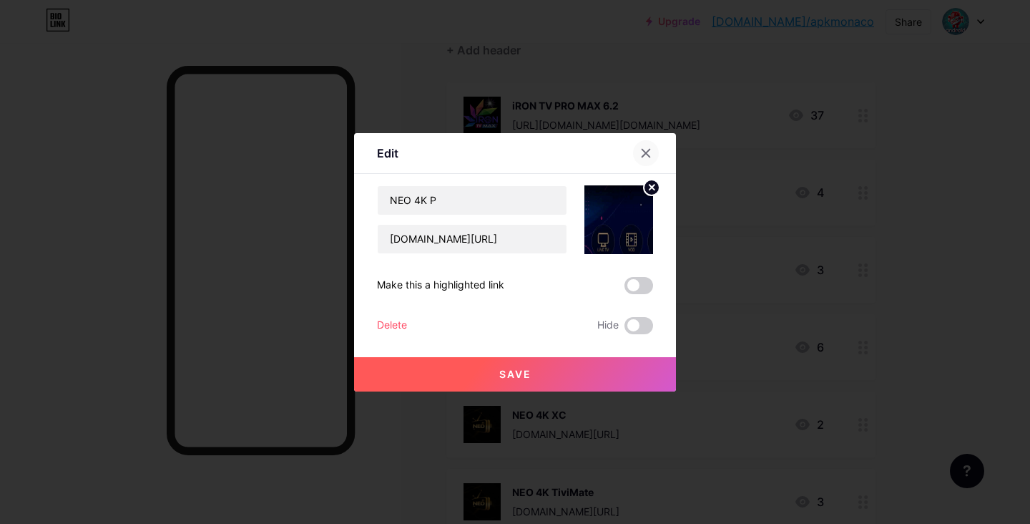
click at [633, 150] on div at bounding box center [646, 153] width 26 height 26
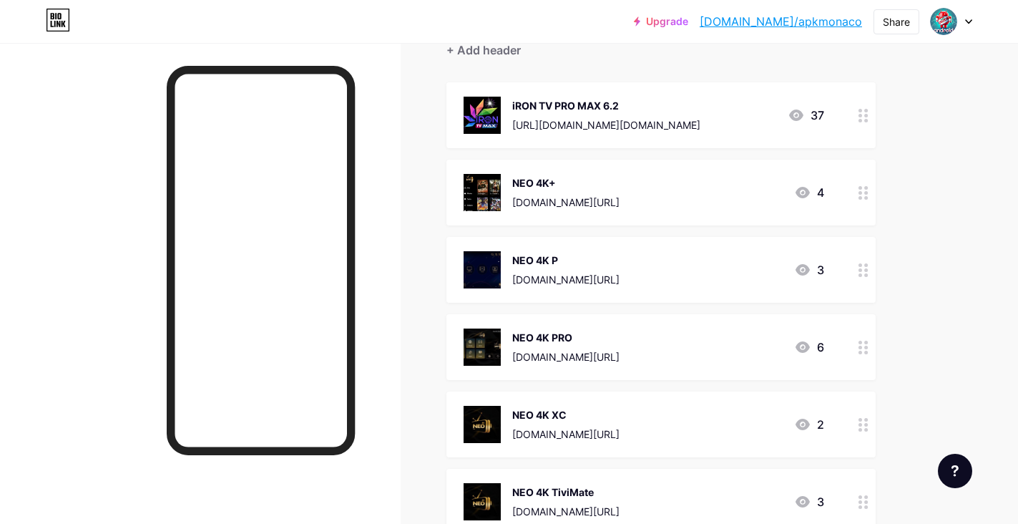
click at [493, 267] on img at bounding box center [482, 269] width 37 height 37
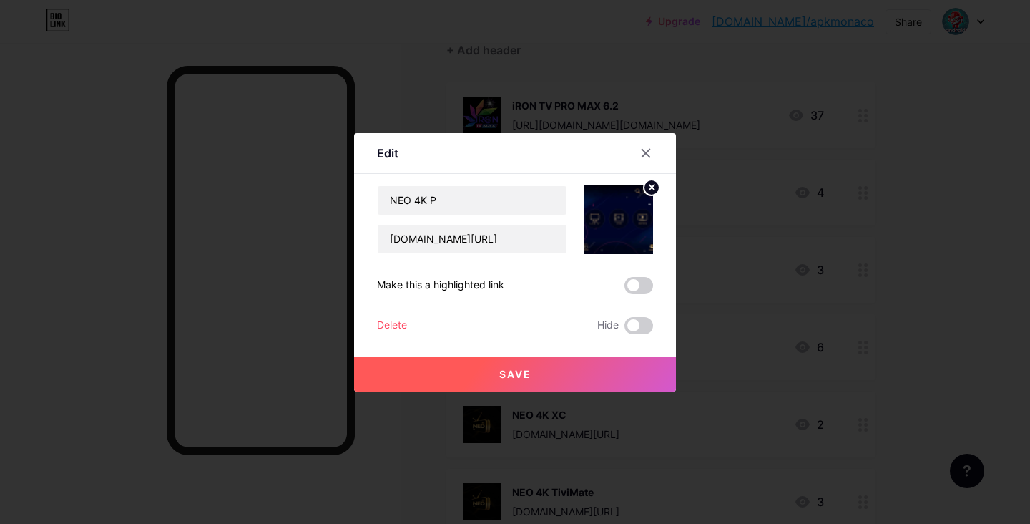
click at [644, 187] on circle at bounding box center [652, 188] width 16 height 16
click at [606, 213] on rect at bounding box center [615, 209] width 23 height 23
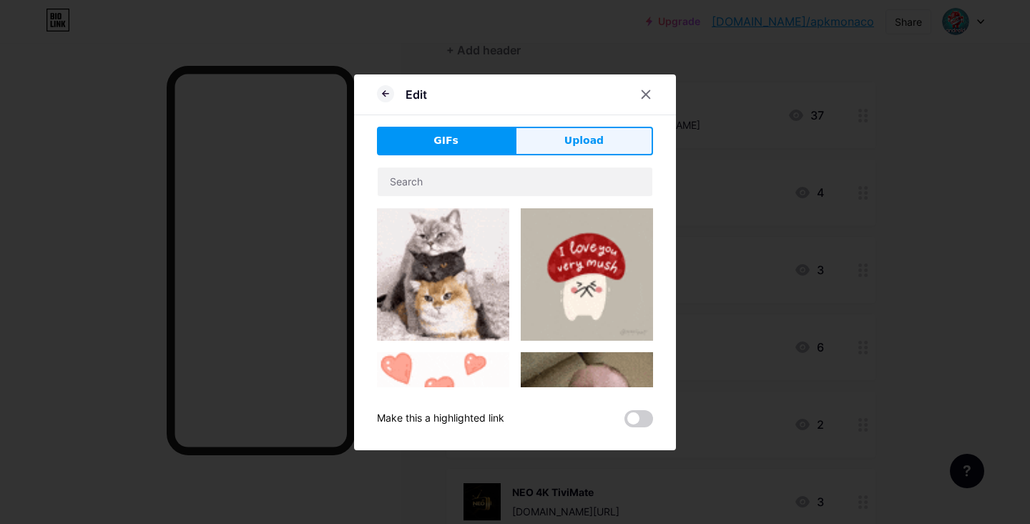
click at [579, 145] on span "Upload" at bounding box center [583, 140] width 39 height 15
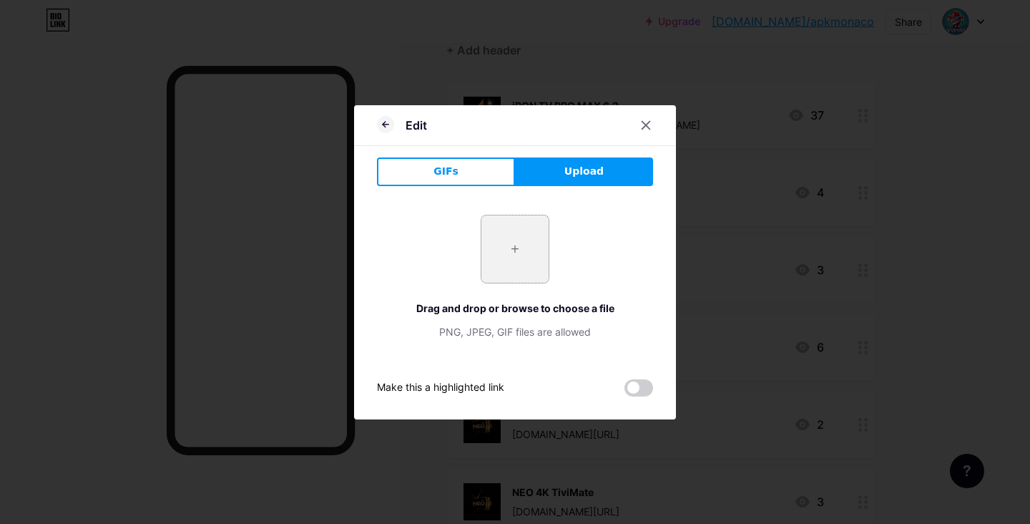
click at [500, 248] on input "file" at bounding box center [514, 248] width 67 height 67
type input "C:\fakepath\Sans titre.png"
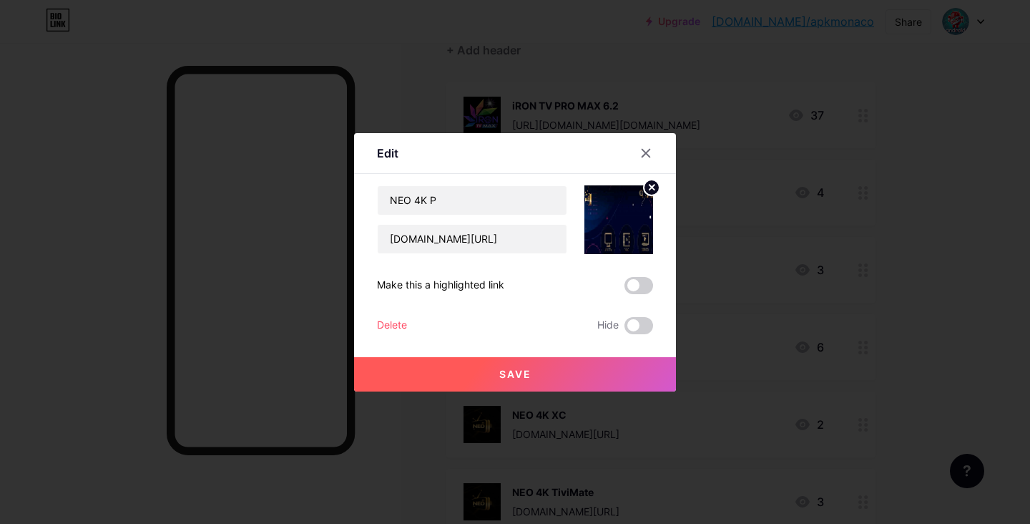
click at [644, 187] on circle at bounding box center [652, 188] width 16 height 16
click at [613, 220] on rect at bounding box center [615, 209] width 23 height 23
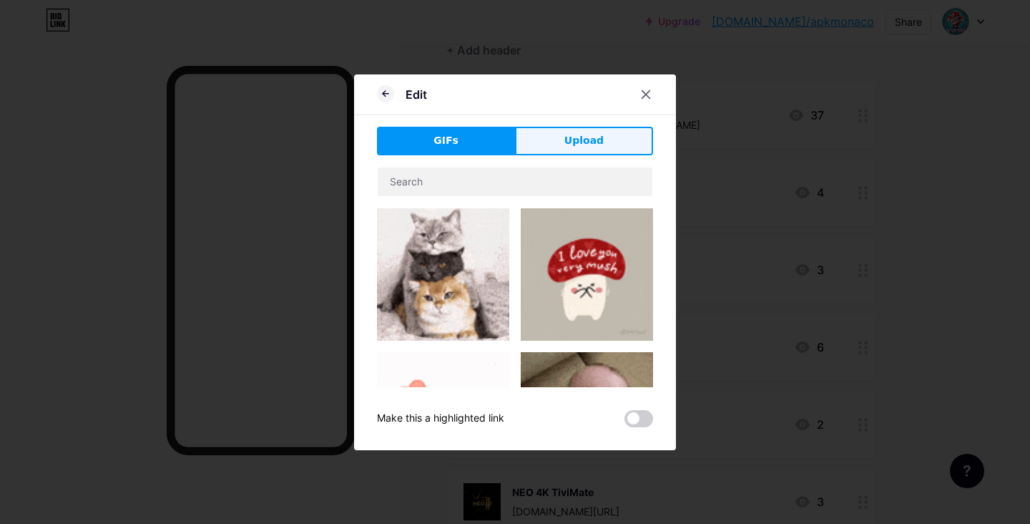
click at [599, 142] on button "Upload" at bounding box center [584, 141] width 138 height 29
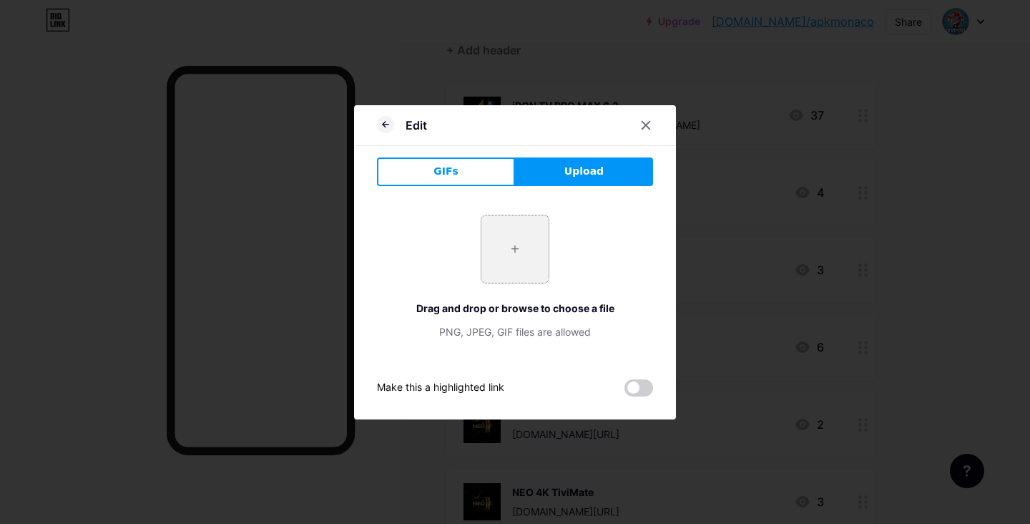
click at [506, 240] on input "file" at bounding box center [514, 248] width 67 height 67
type input "C:\fakepath\528363821_122153127362398643_3838511589800069396_n.jpg"
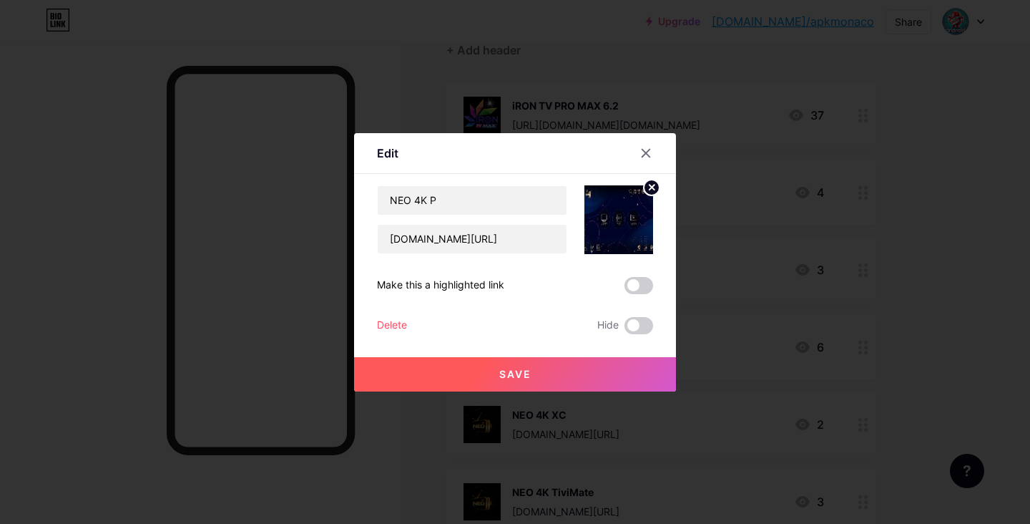
click at [550, 373] on button "Save" at bounding box center [515, 374] width 322 height 34
